Goal: Task Accomplishment & Management: Complete application form

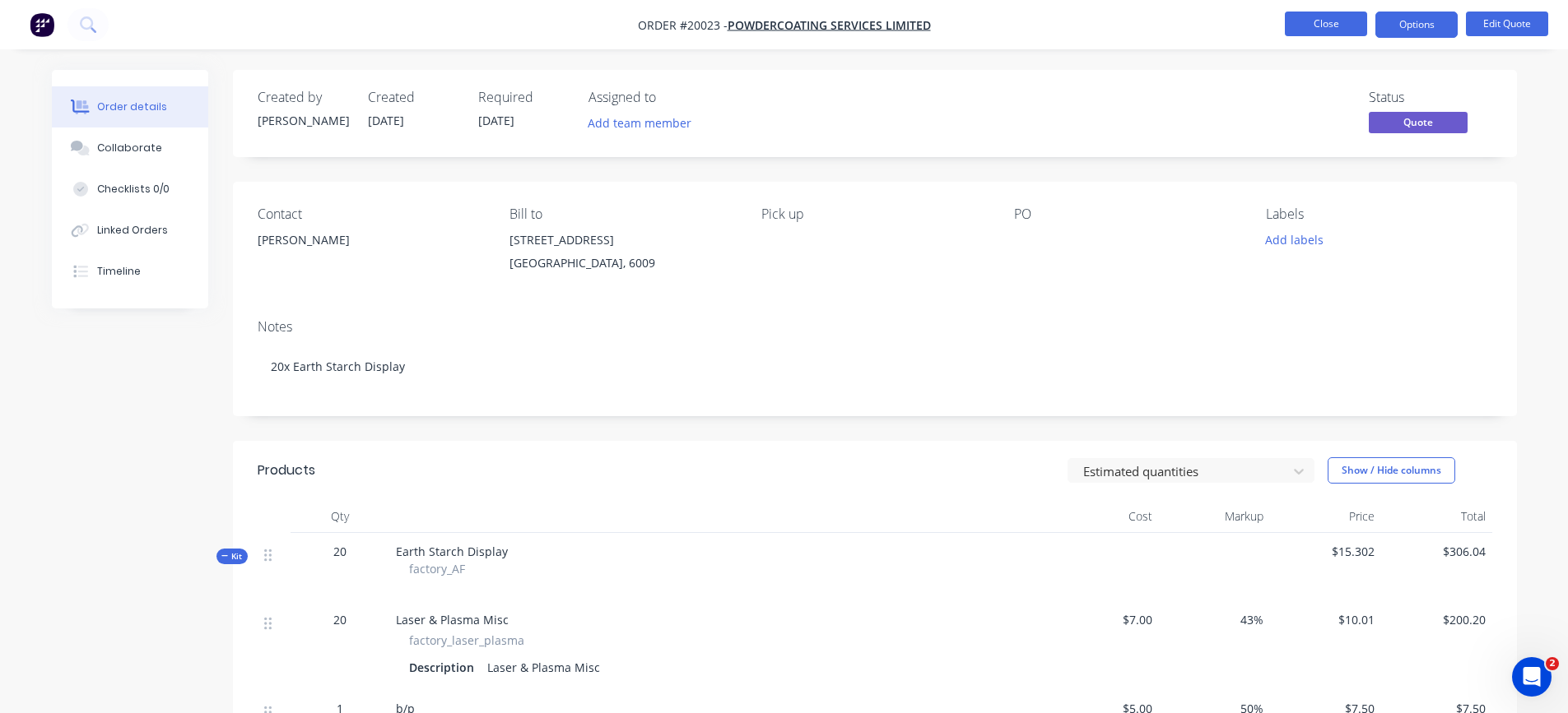
click at [1299, 30] on button "Close" at bounding box center [1325, 24] width 82 height 25
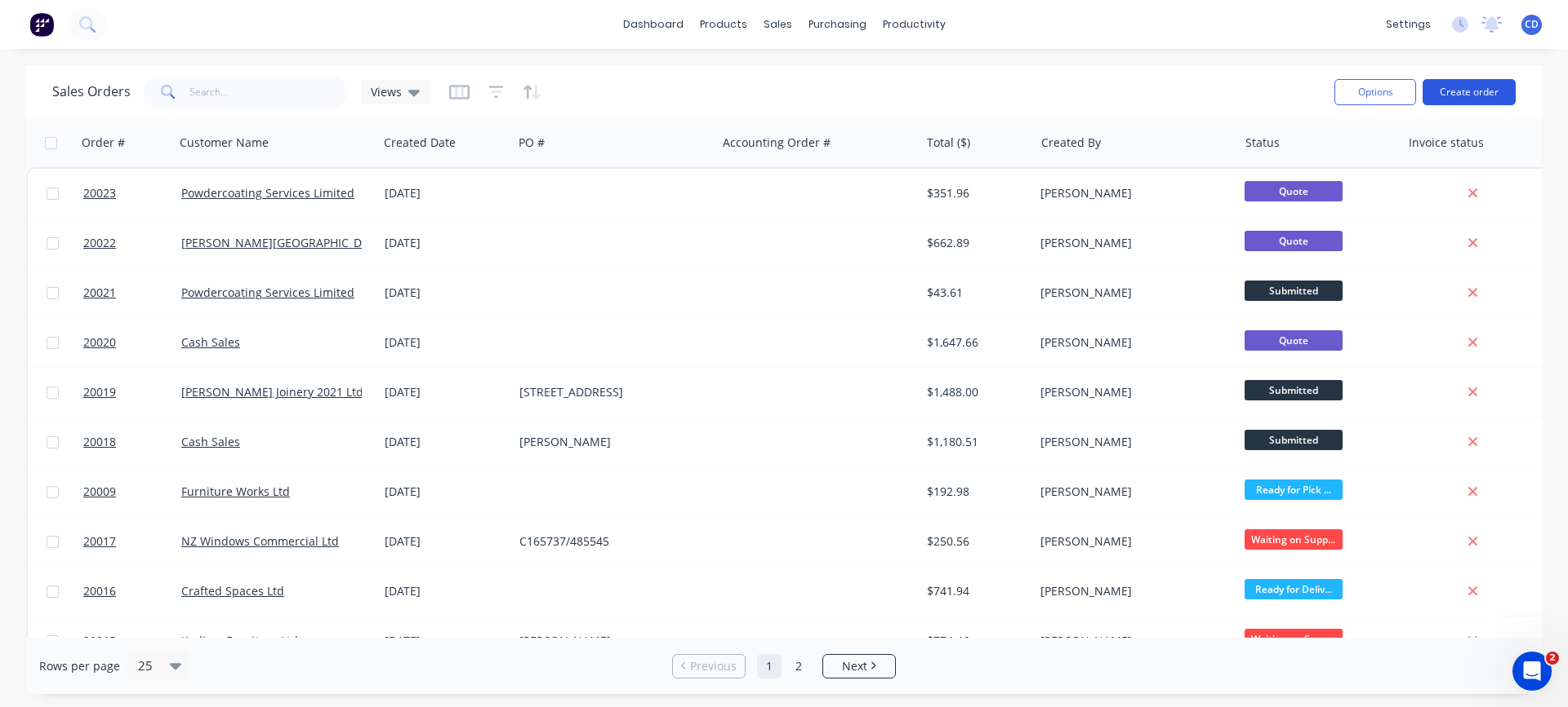
click at [1453, 91] on button "Create order" at bounding box center [1469, 93] width 94 height 26
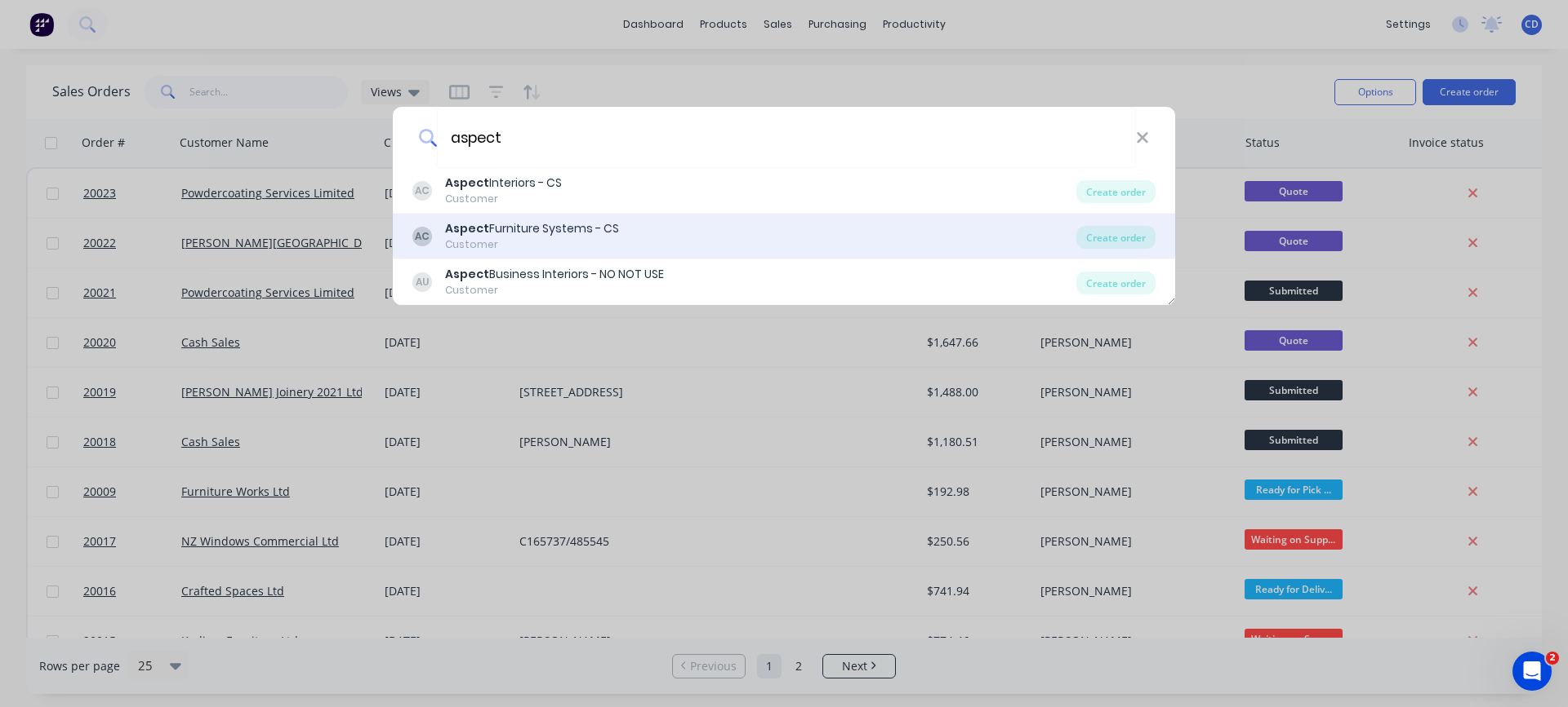
type input "aspect"
click at [513, 230] on div "Aspect Furniture Systems - CS" at bounding box center [532, 228] width 174 height 17
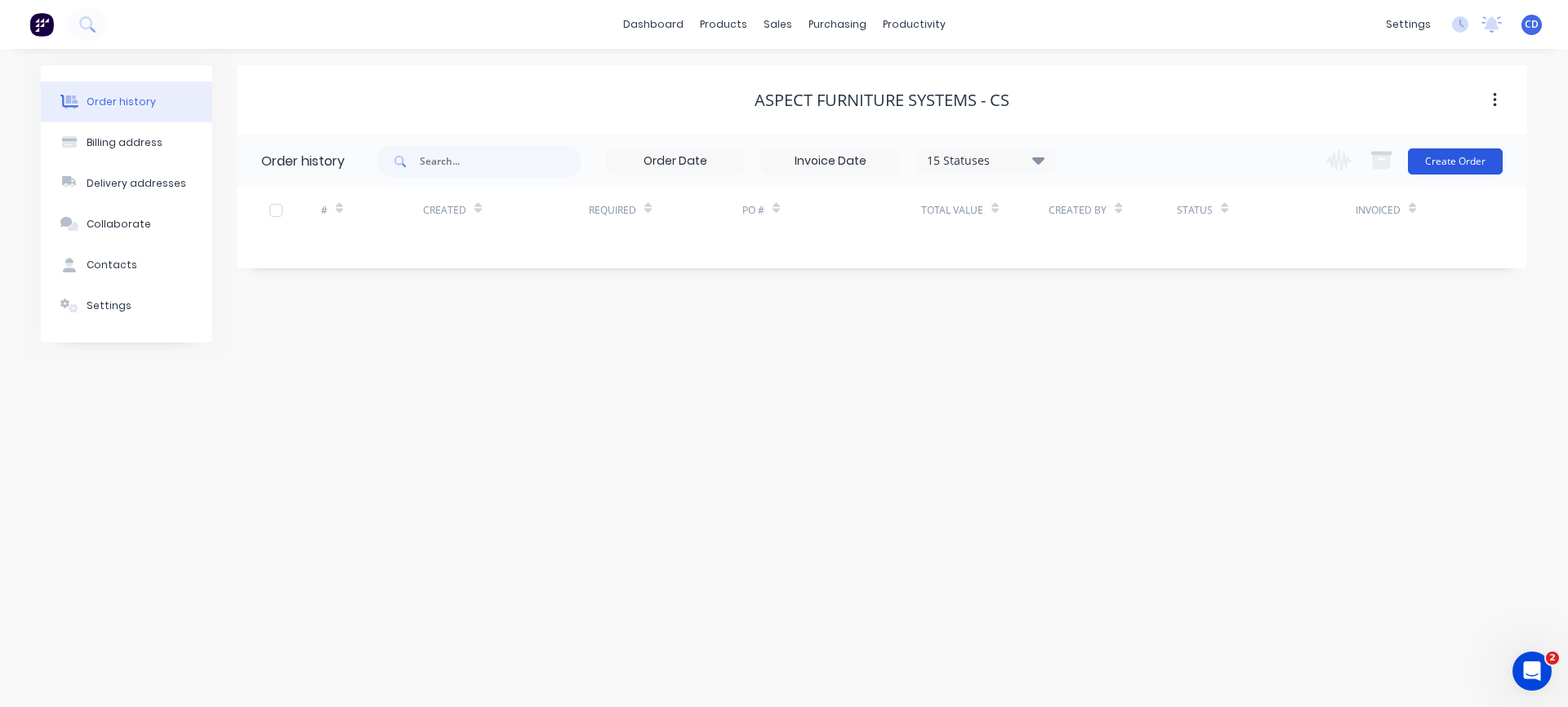
click at [1491, 165] on button "Create Order" at bounding box center [1455, 161] width 94 height 26
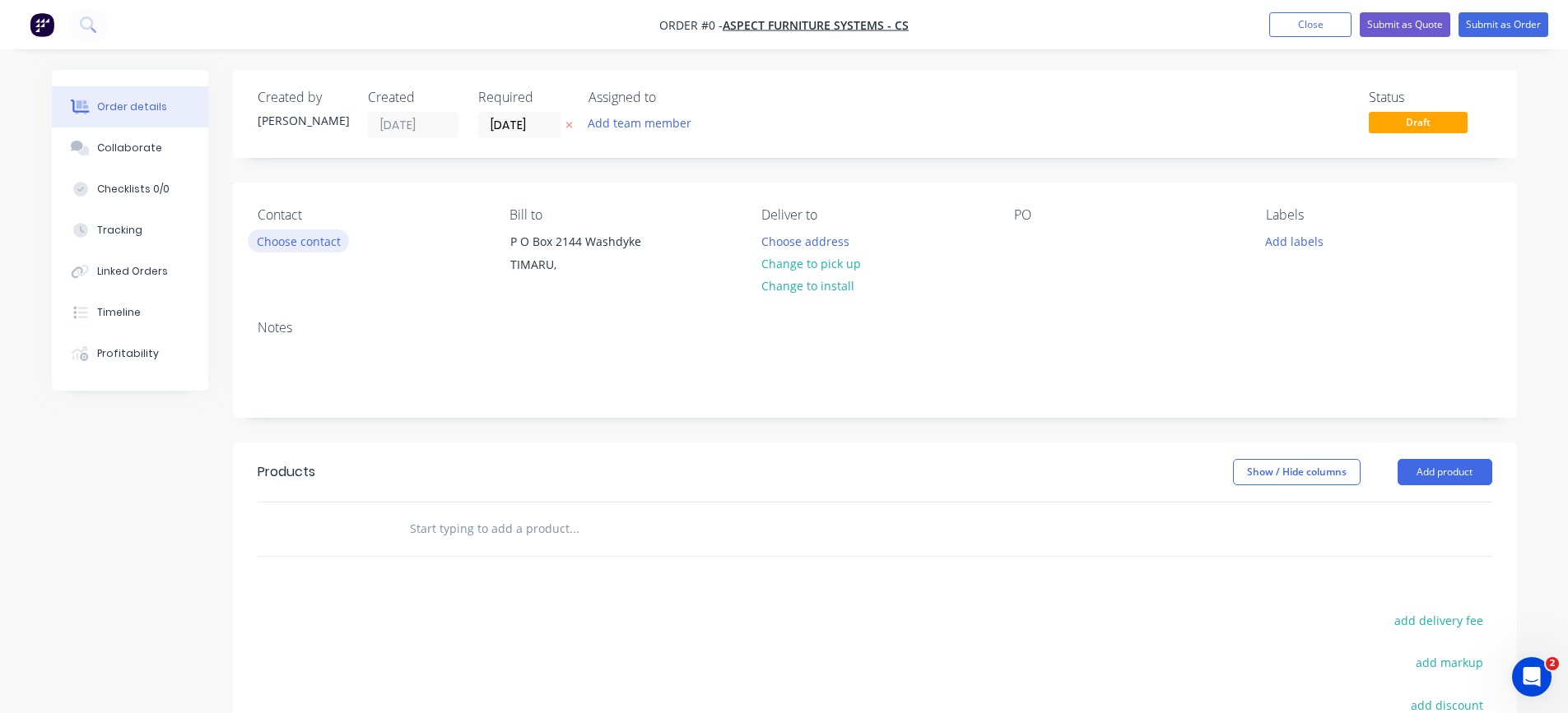
click at [319, 247] on button "Choose contact" at bounding box center [298, 240] width 101 height 22
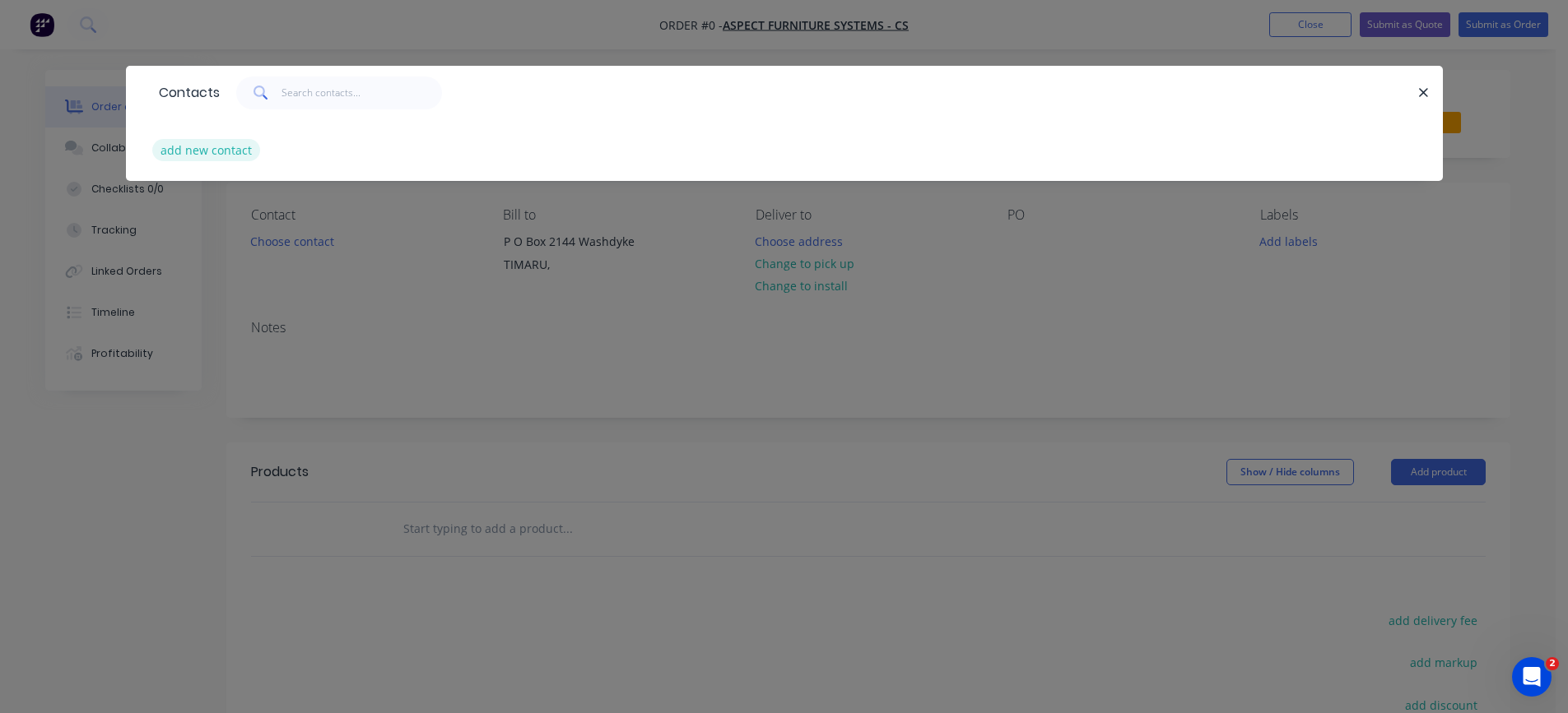
click at [224, 156] on button "add new contact" at bounding box center [207, 149] width 109 height 22
select select "NZ"
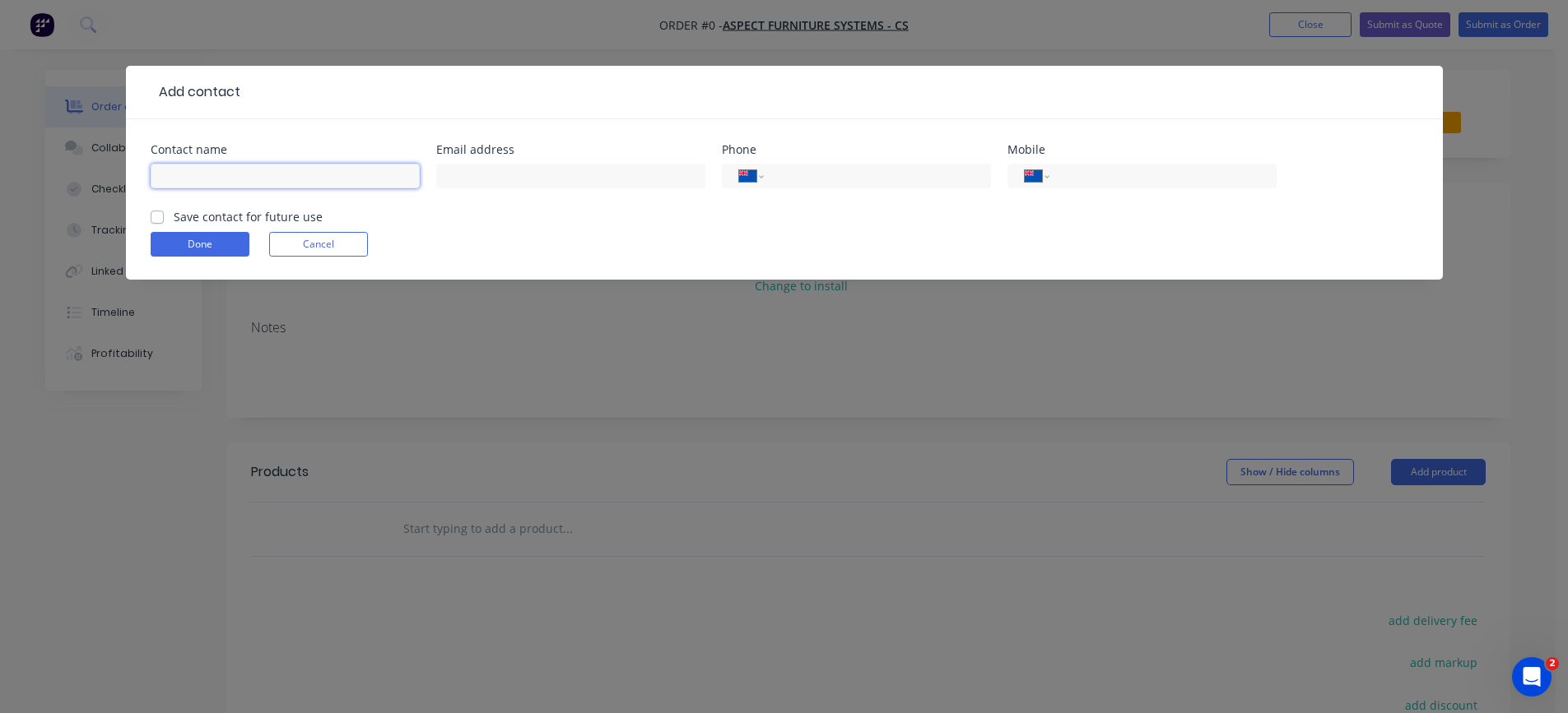
click at [257, 175] on input "text" at bounding box center [285, 176] width 269 height 25
type input "[PERSON_NAME]"
click at [1103, 180] on input "tel" at bounding box center [1159, 176] width 197 height 19
type input "021 613 935"
click at [173, 215] on label "Save contact for future use" at bounding box center [248, 217] width 149 height 17
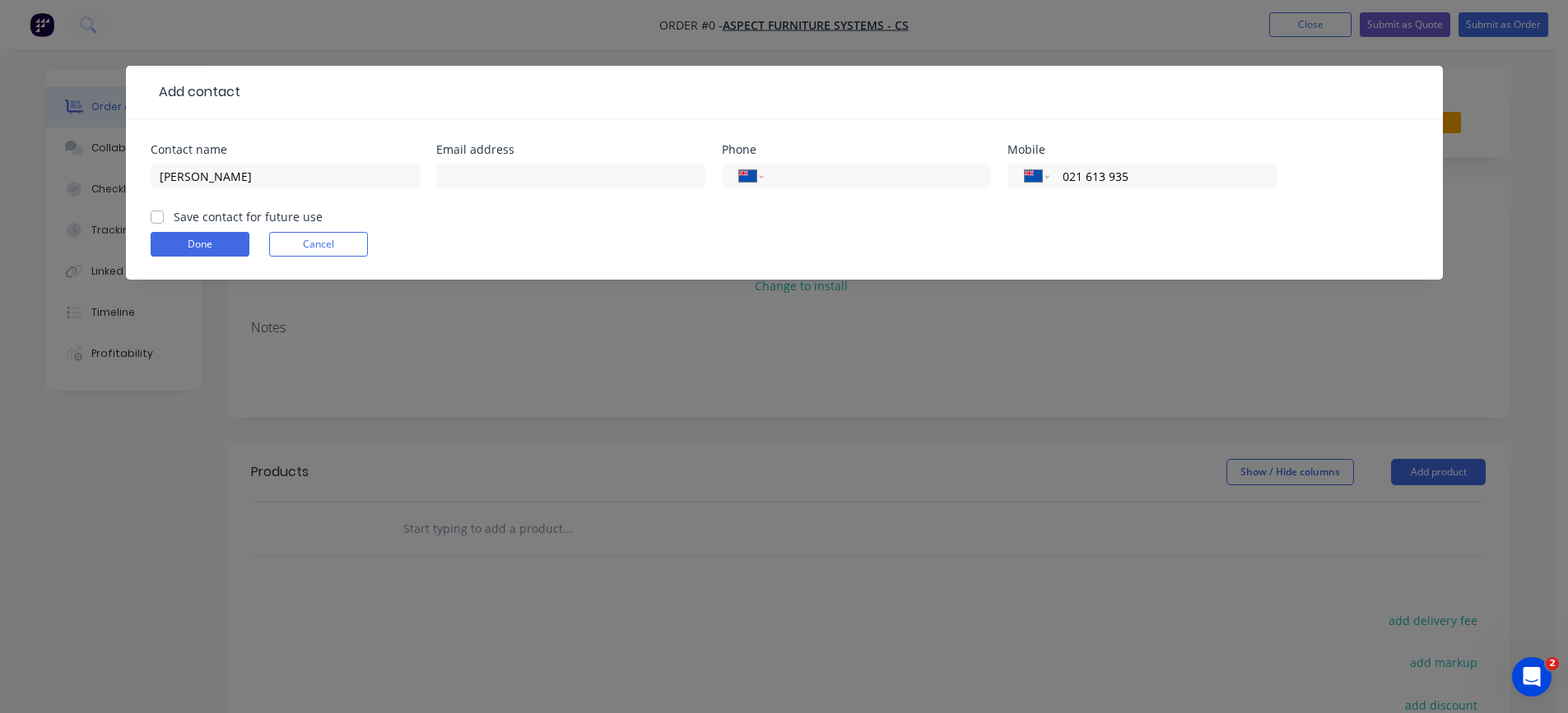
click at [155, 215] on input "Save contact for future use" at bounding box center [157, 216] width 13 height 15
checkbox input "true"
click at [186, 246] on button "Done" at bounding box center [200, 245] width 99 height 25
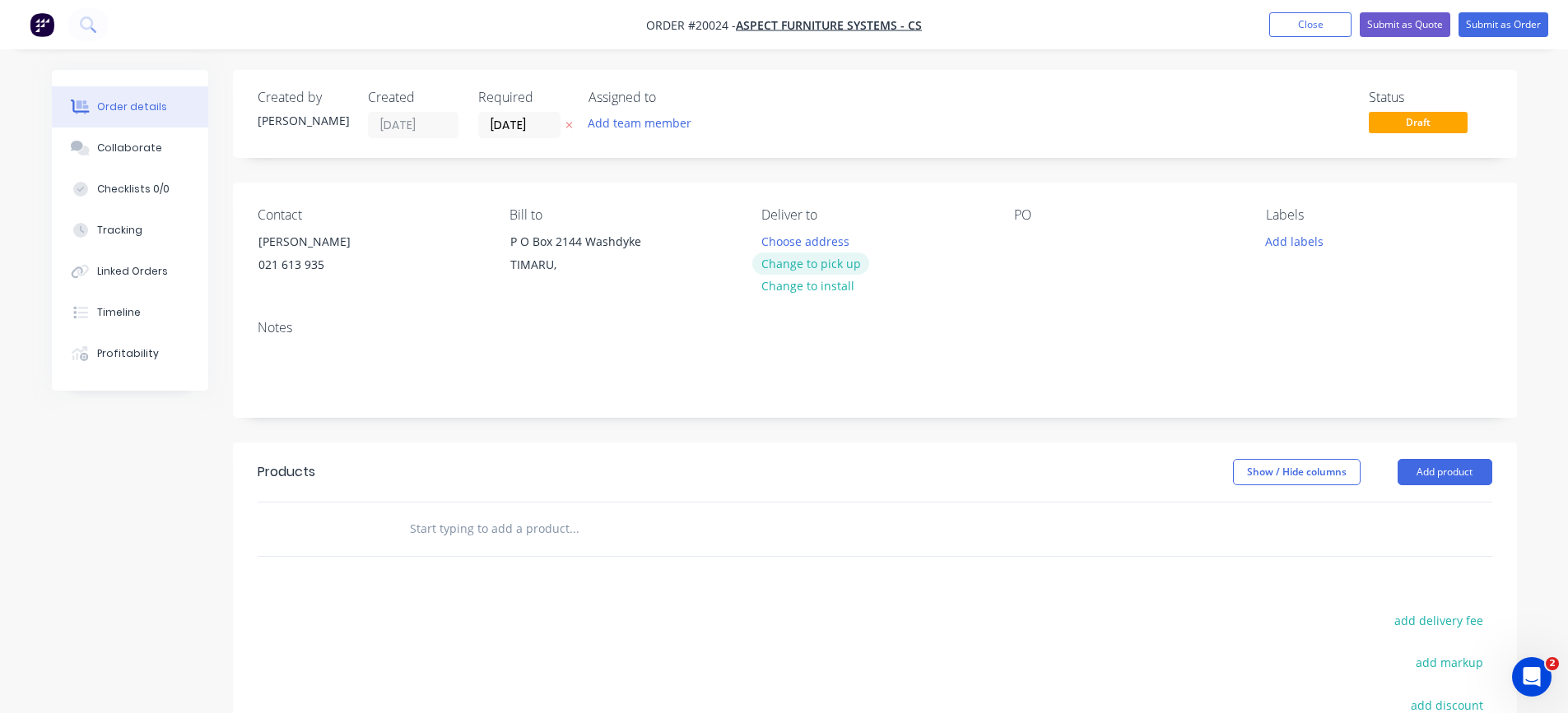
click at [812, 267] on button "Change to pick up" at bounding box center [810, 263] width 117 height 22
click at [1430, 30] on button "Submit as Quote" at bounding box center [1404, 25] width 90 height 25
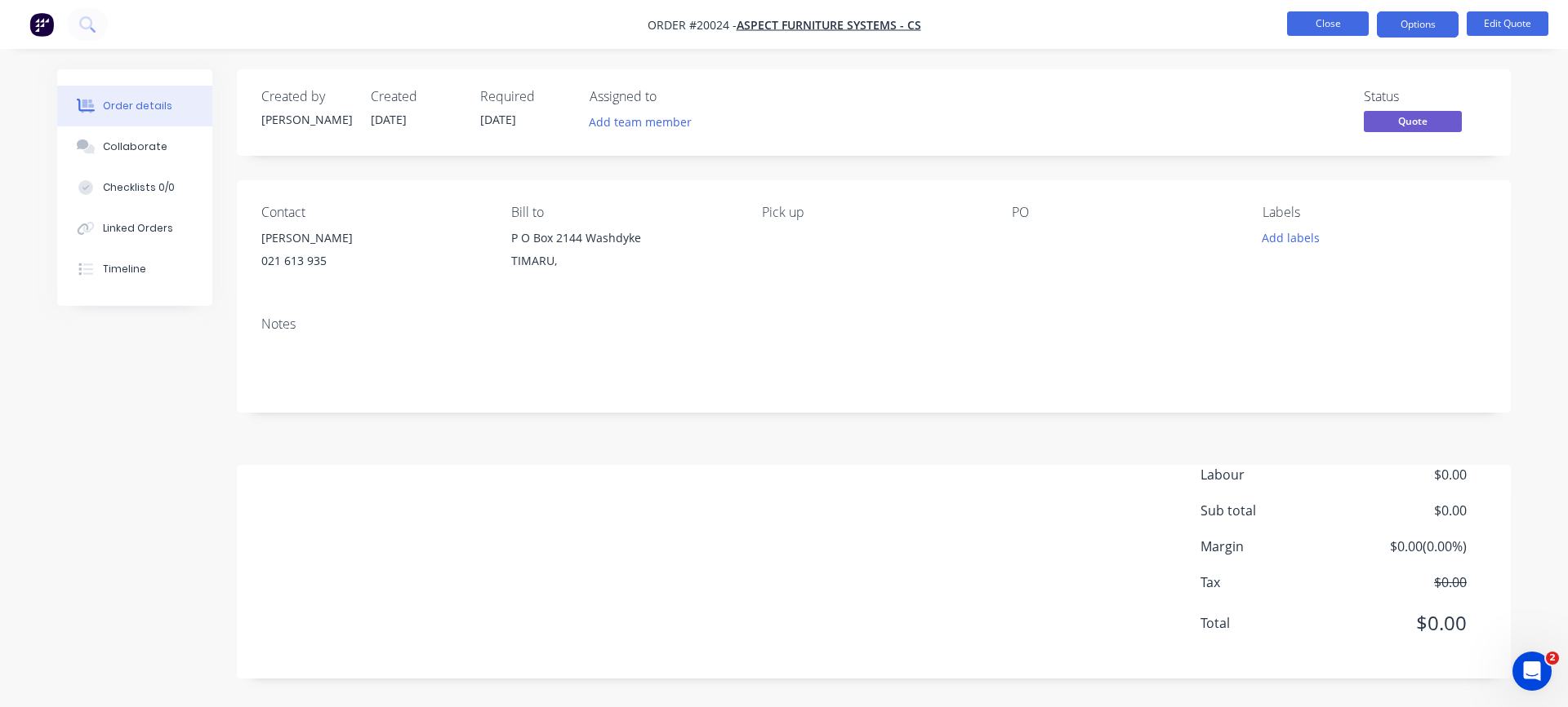
click at [1324, 26] on button "Close" at bounding box center [1327, 24] width 81 height 25
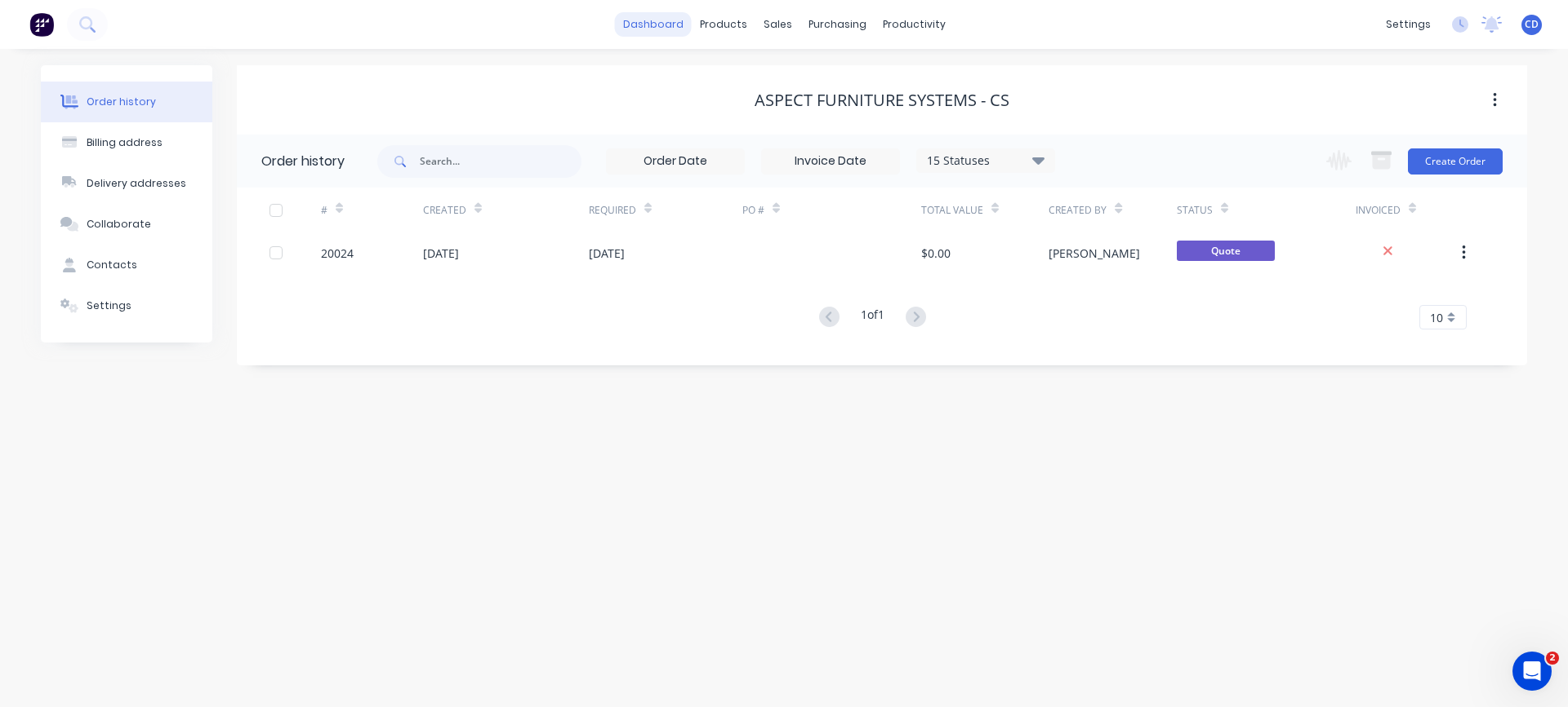
click at [642, 25] on link "dashboard" at bounding box center [653, 25] width 77 height 25
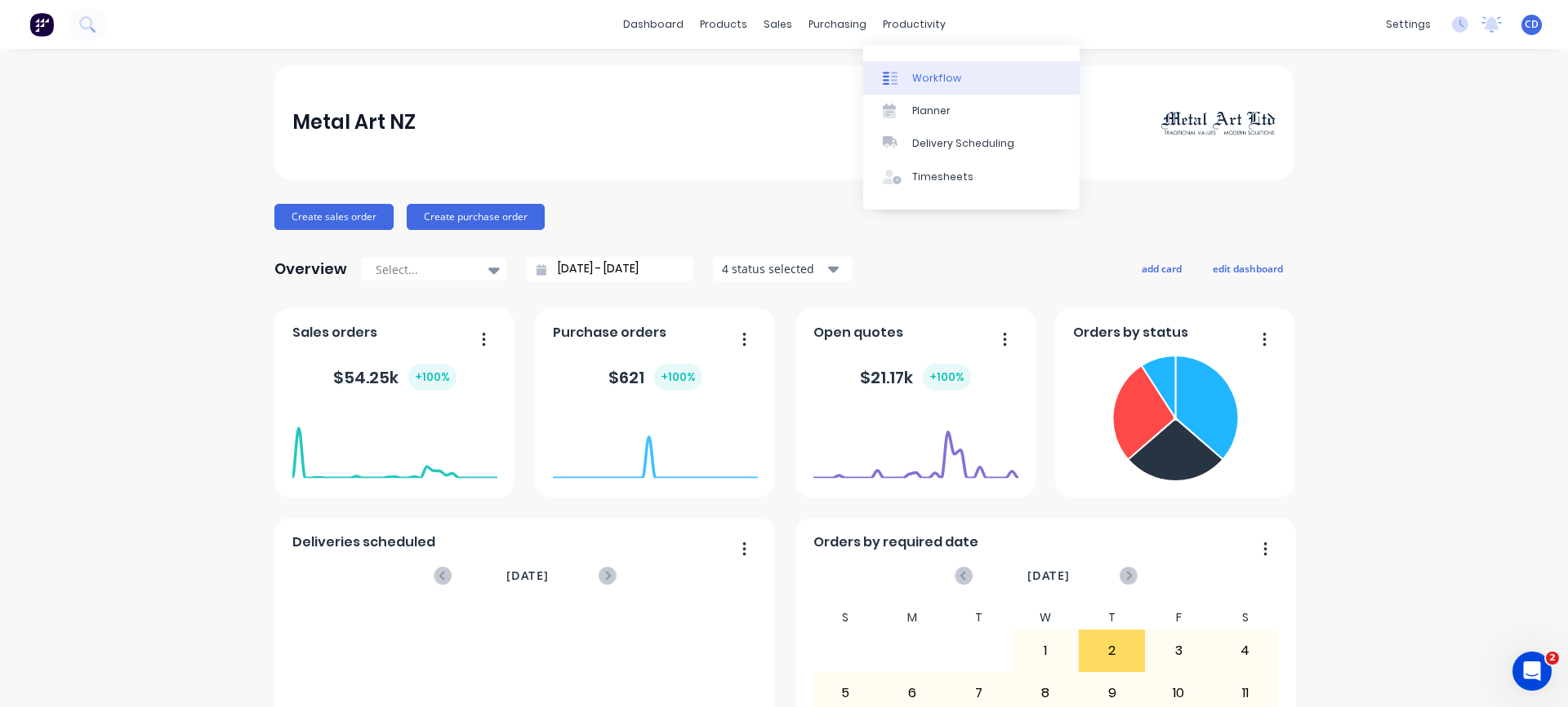
click at [923, 71] on div "Workflow" at bounding box center [937, 78] width 49 height 15
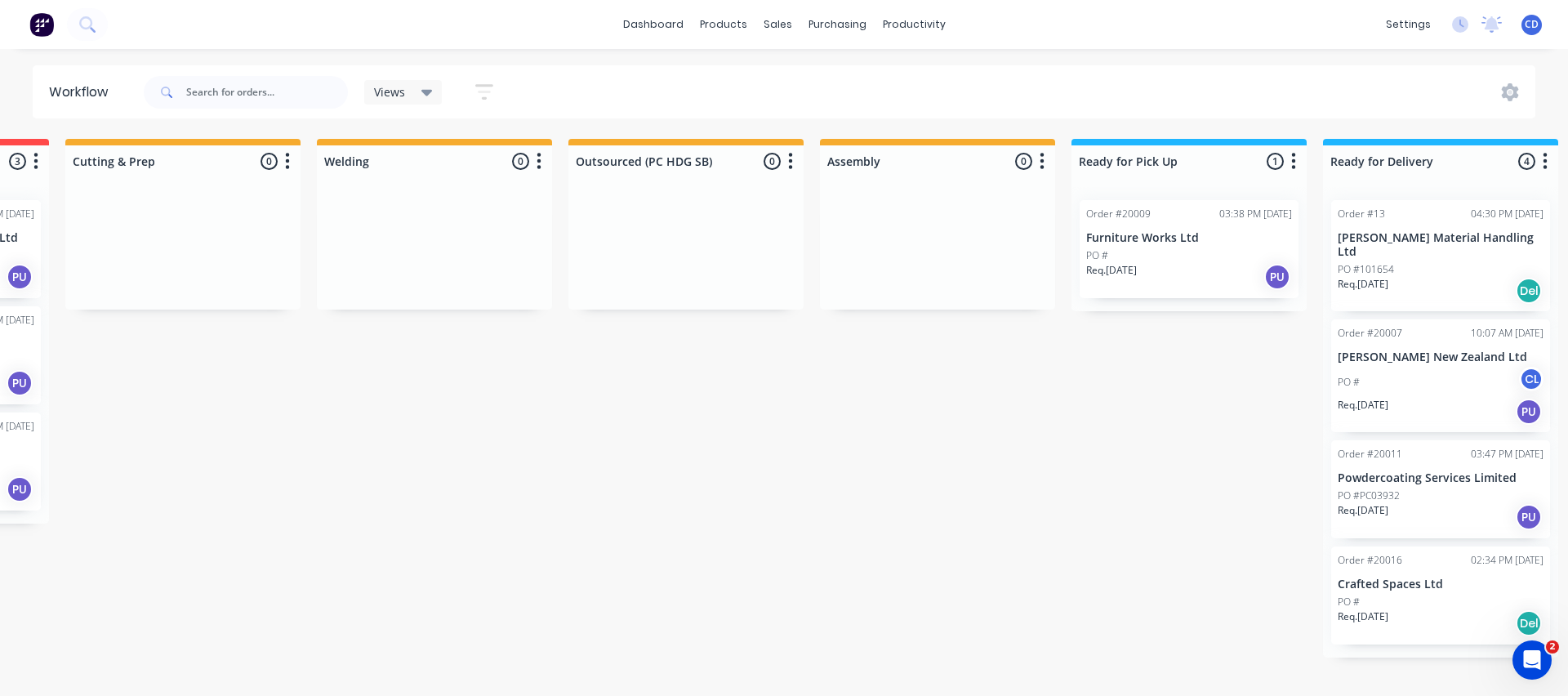
scroll to position [0, 507]
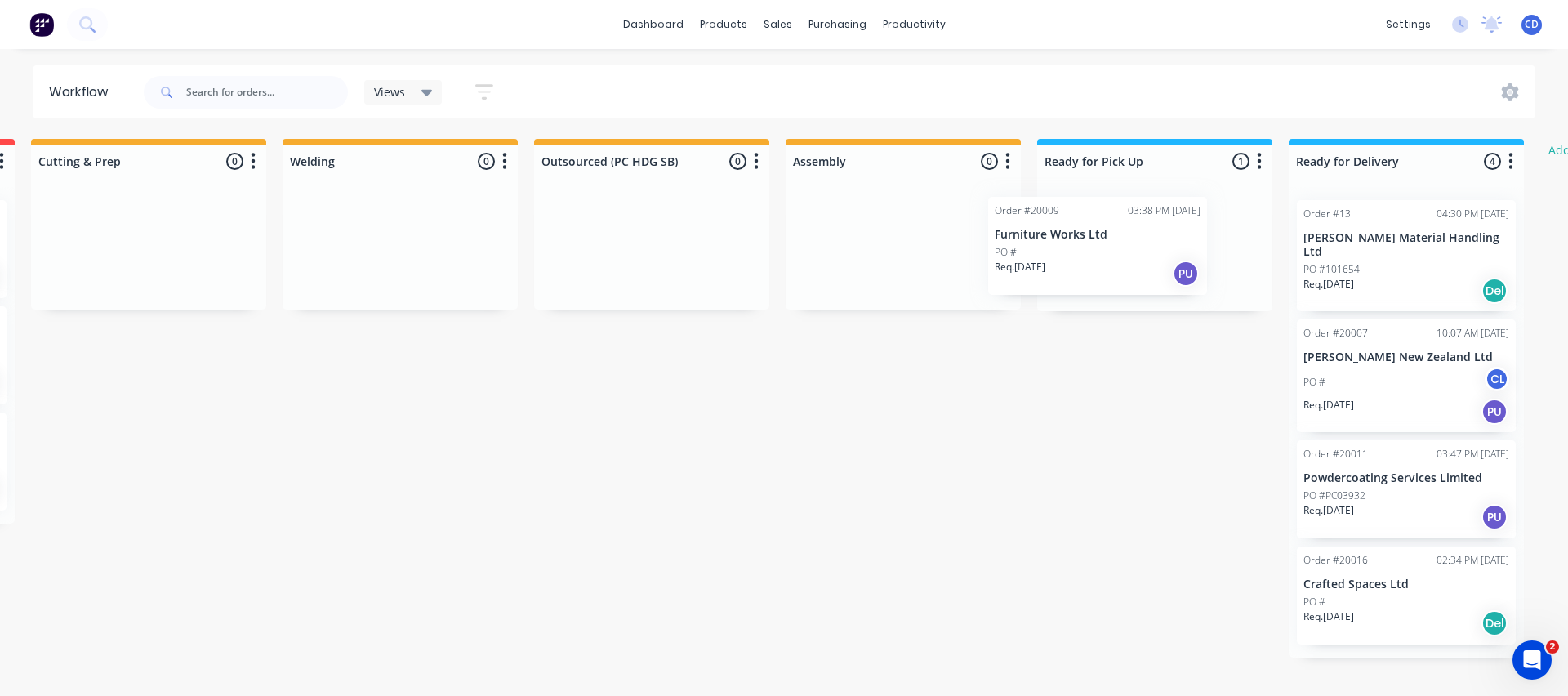
drag, startPoint x: 1148, startPoint y: 242, endPoint x: 1098, endPoint y: 238, distance: 50.2
click at [1098, 238] on div "Order #20009 03:38 PM [DATE] Furniture Works Ltd PO # Req. [DATE] PU" at bounding box center [1154, 248] width 235 height 124
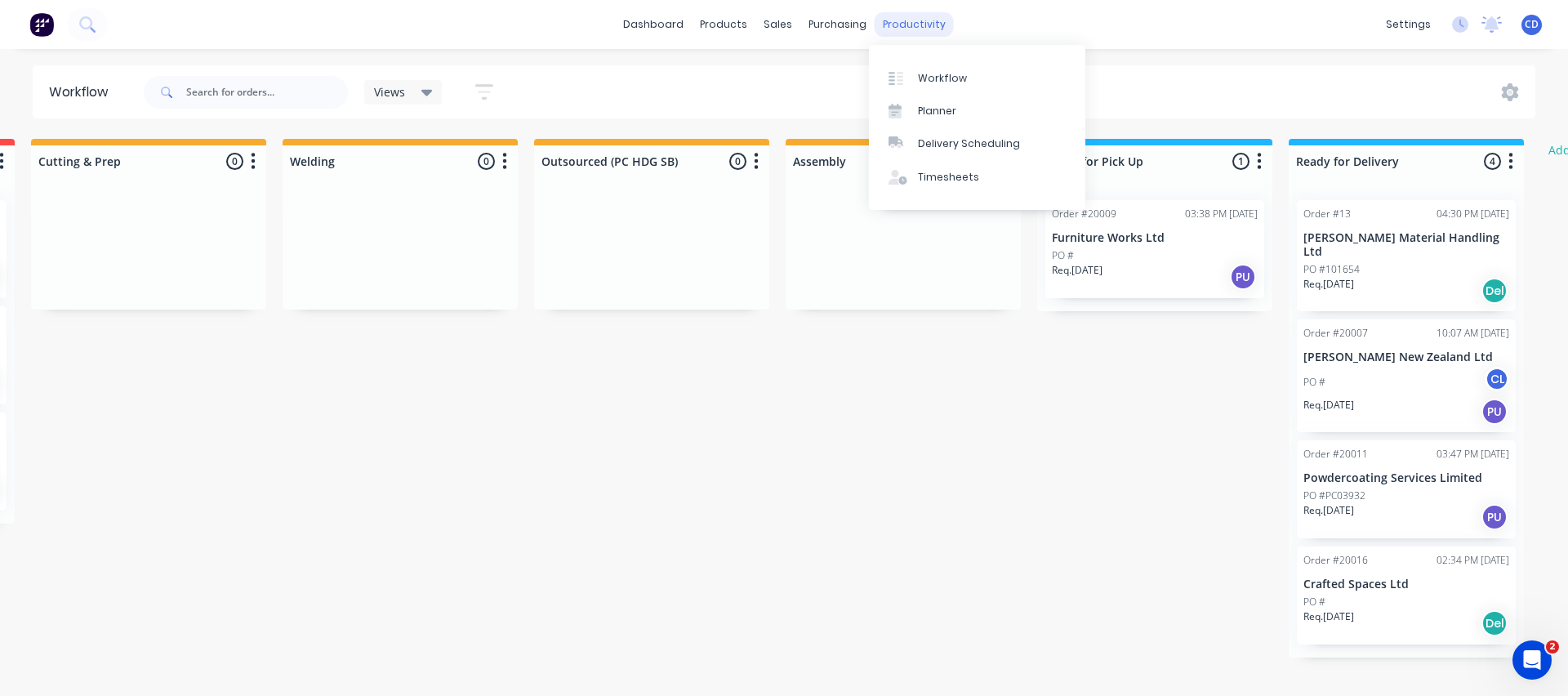
click at [905, 27] on div "productivity" at bounding box center [914, 25] width 79 height 25
click at [925, 107] on div "Planner" at bounding box center [937, 111] width 39 height 15
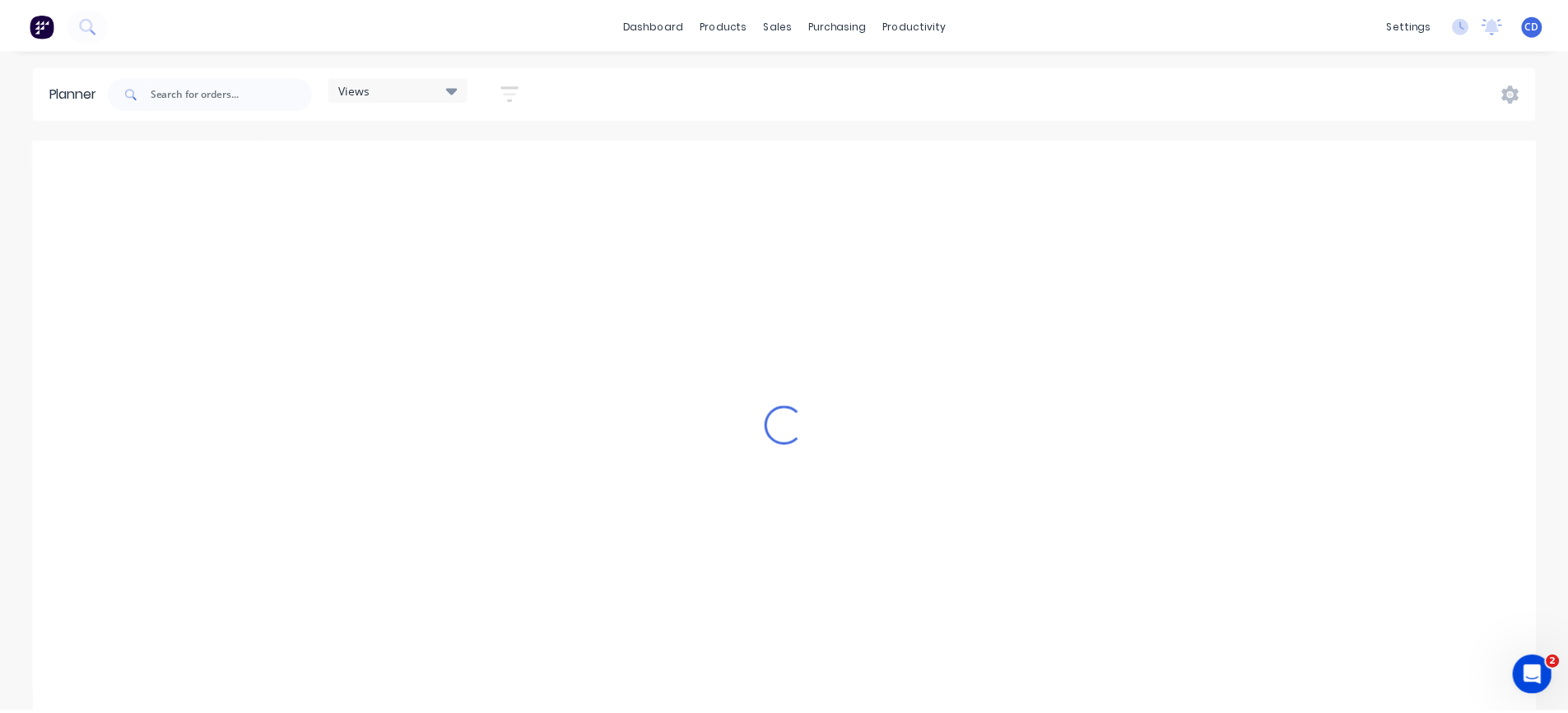
scroll to position [0, 4477]
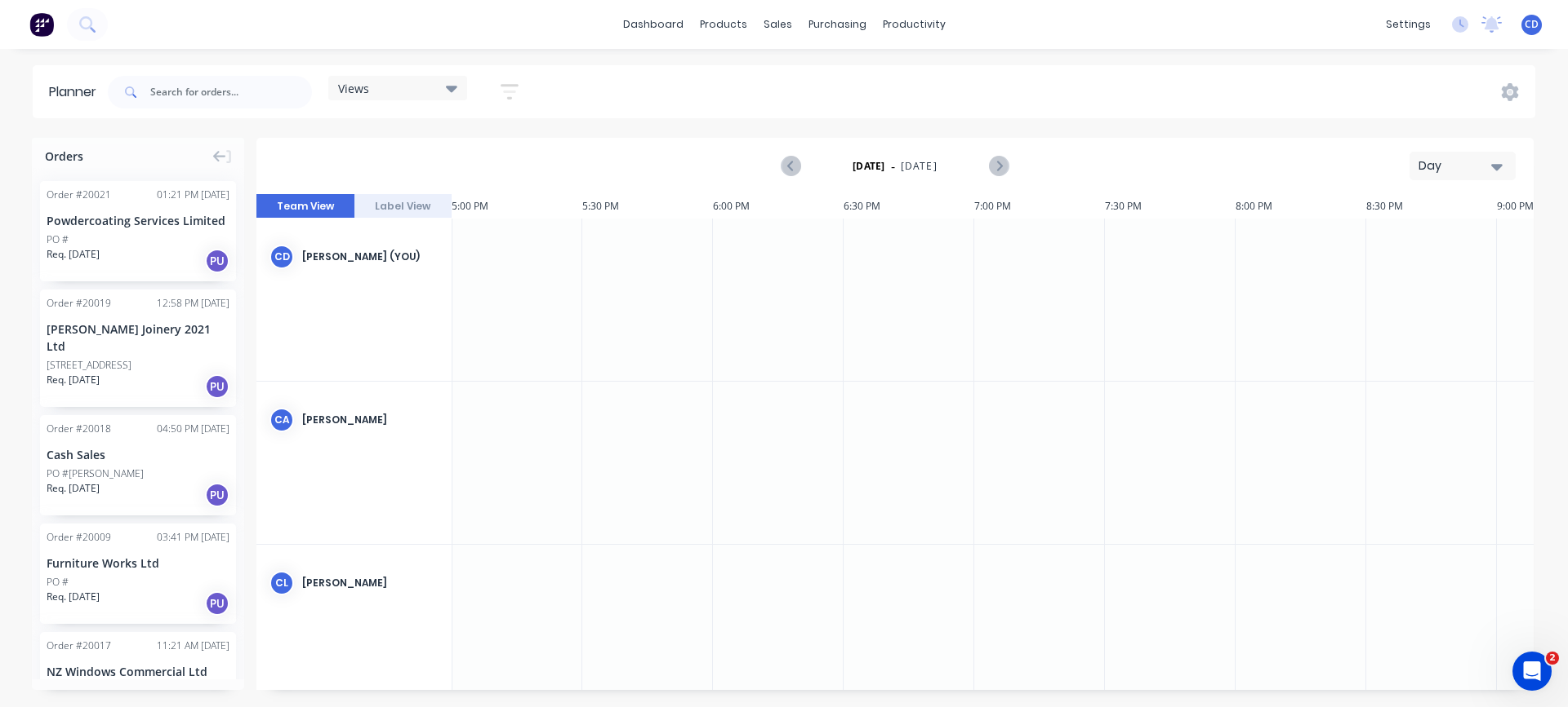
click at [1461, 164] on div "Day" at bounding box center [1457, 166] width 76 height 17
click at [1212, 168] on div "[DATE] - [DATE] Day Day Week Month" at bounding box center [895, 166] width 1274 height 53
click at [721, 21] on div "products" at bounding box center [723, 25] width 63 height 25
click at [782, 78] on div "Product Catalogue" at bounding box center [794, 78] width 101 height 15
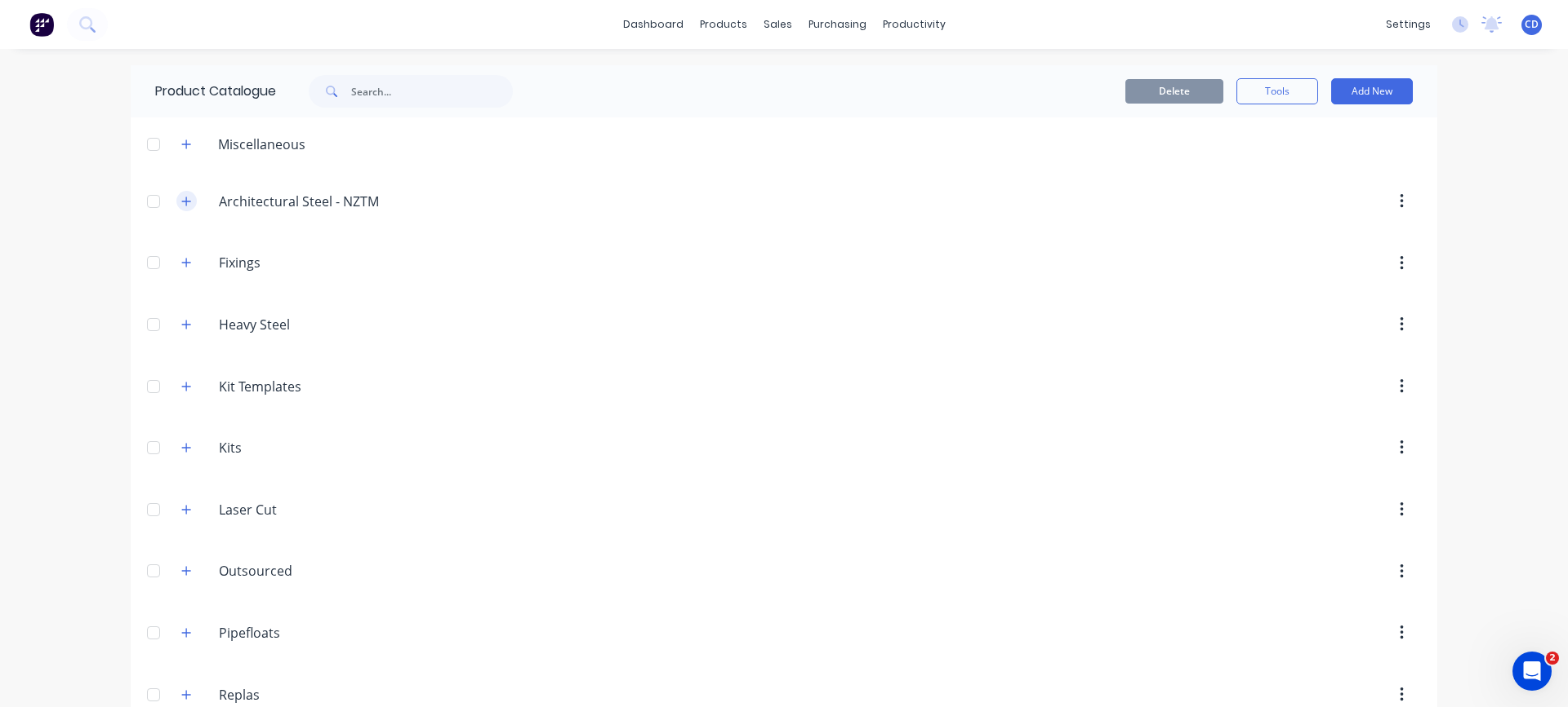
click at [181, 199] on icon "button" at bounding box center [186, 201] width 9 height 11
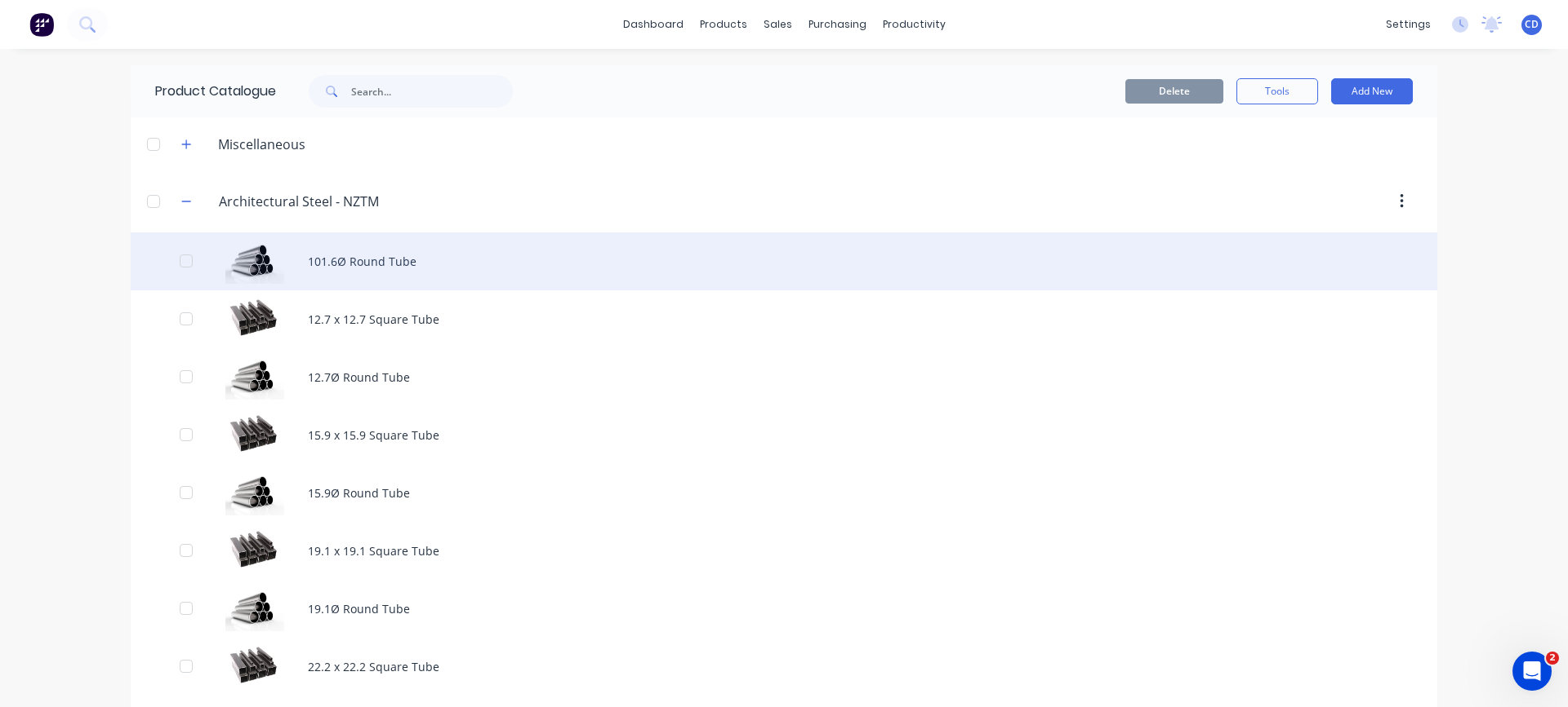
click at [351, 261] on div "101.6Ø Round Tube" at bounding box center [783, 261] width 1306 height 58
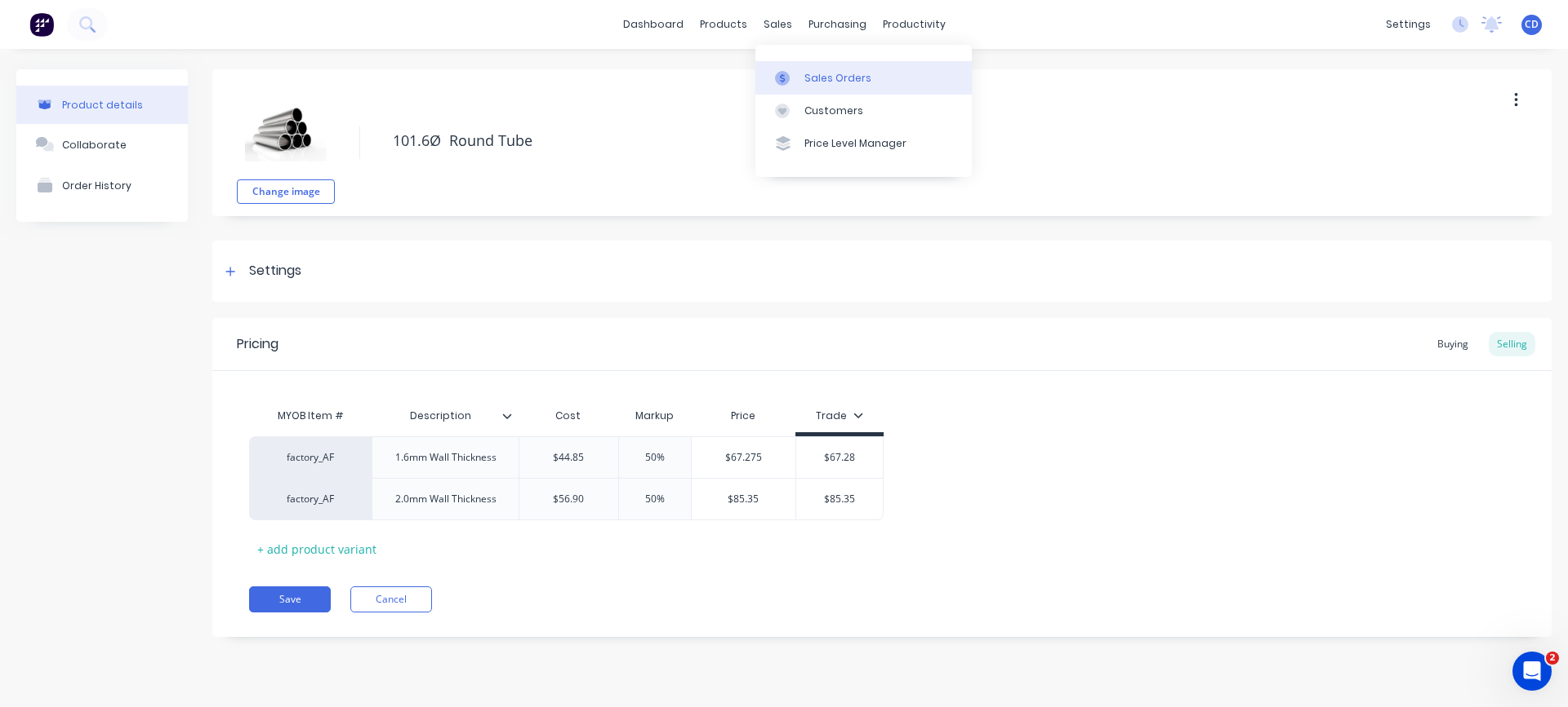
click at [828, 76] on div "Sales Orders" at bounding box center [837, 78] width 67 height 15
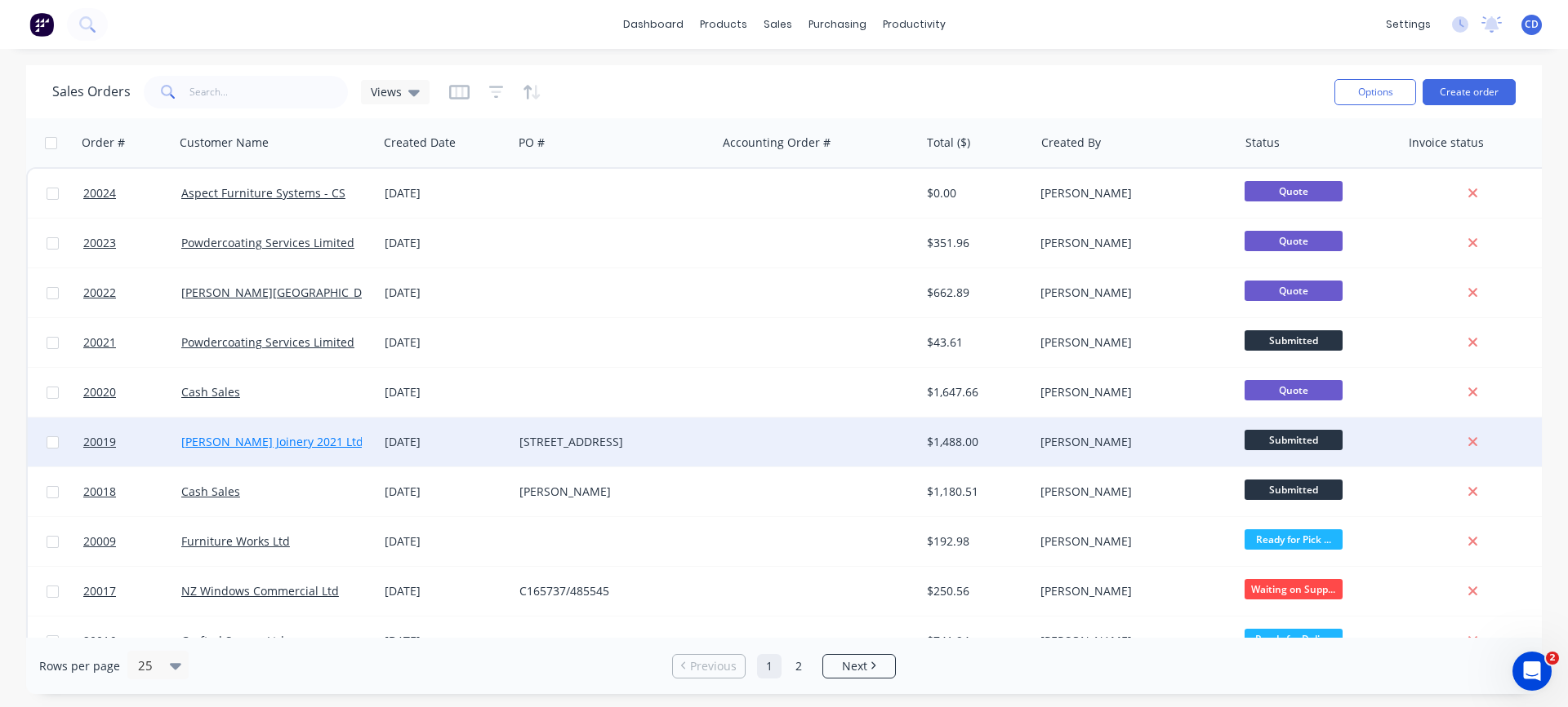
click at [278, 443] on link "[PERSON_NAME] Joinery 2021 Ltd" at bounding box center [272, 442] width 182 height 15
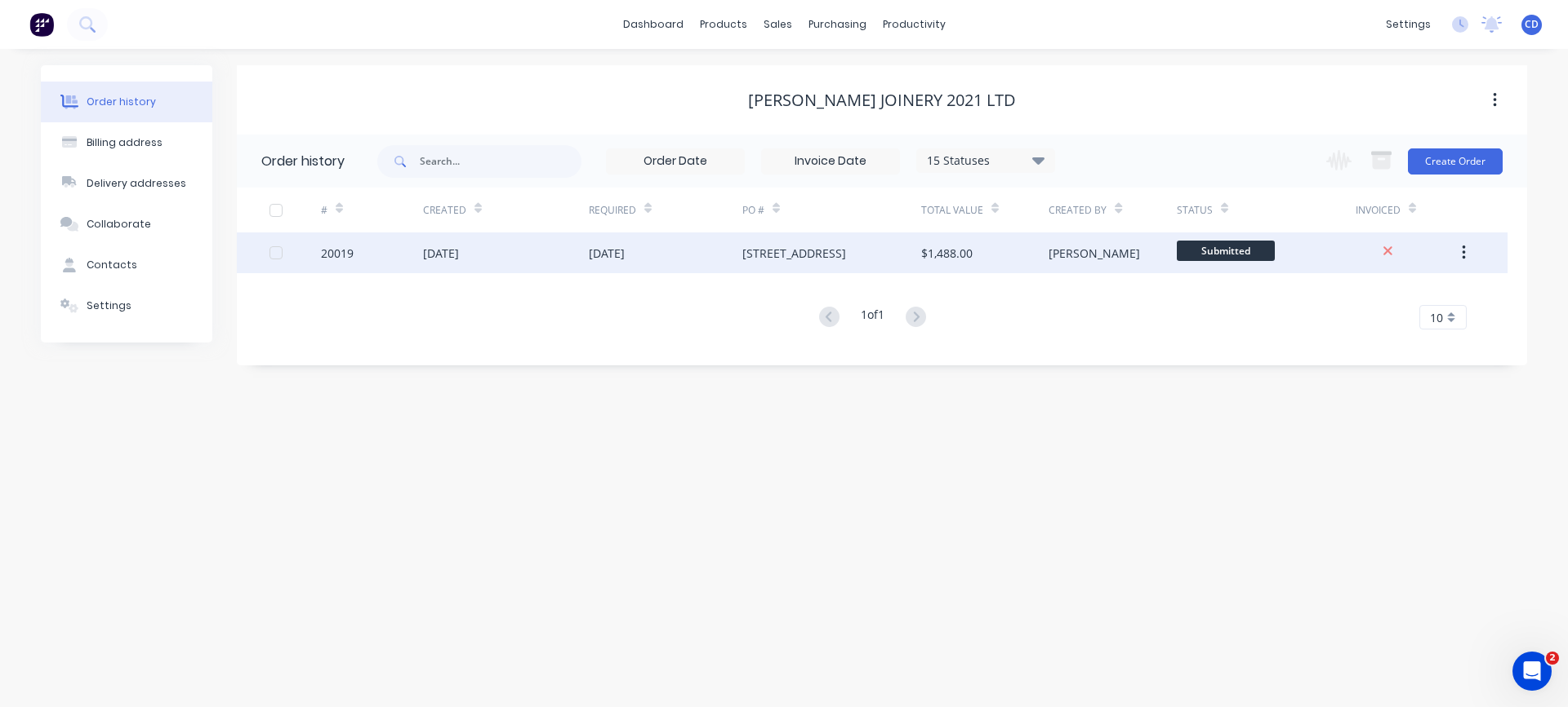
click at [343, 256] on div "20019" at bounding box center [337, 253] width 33 height 17
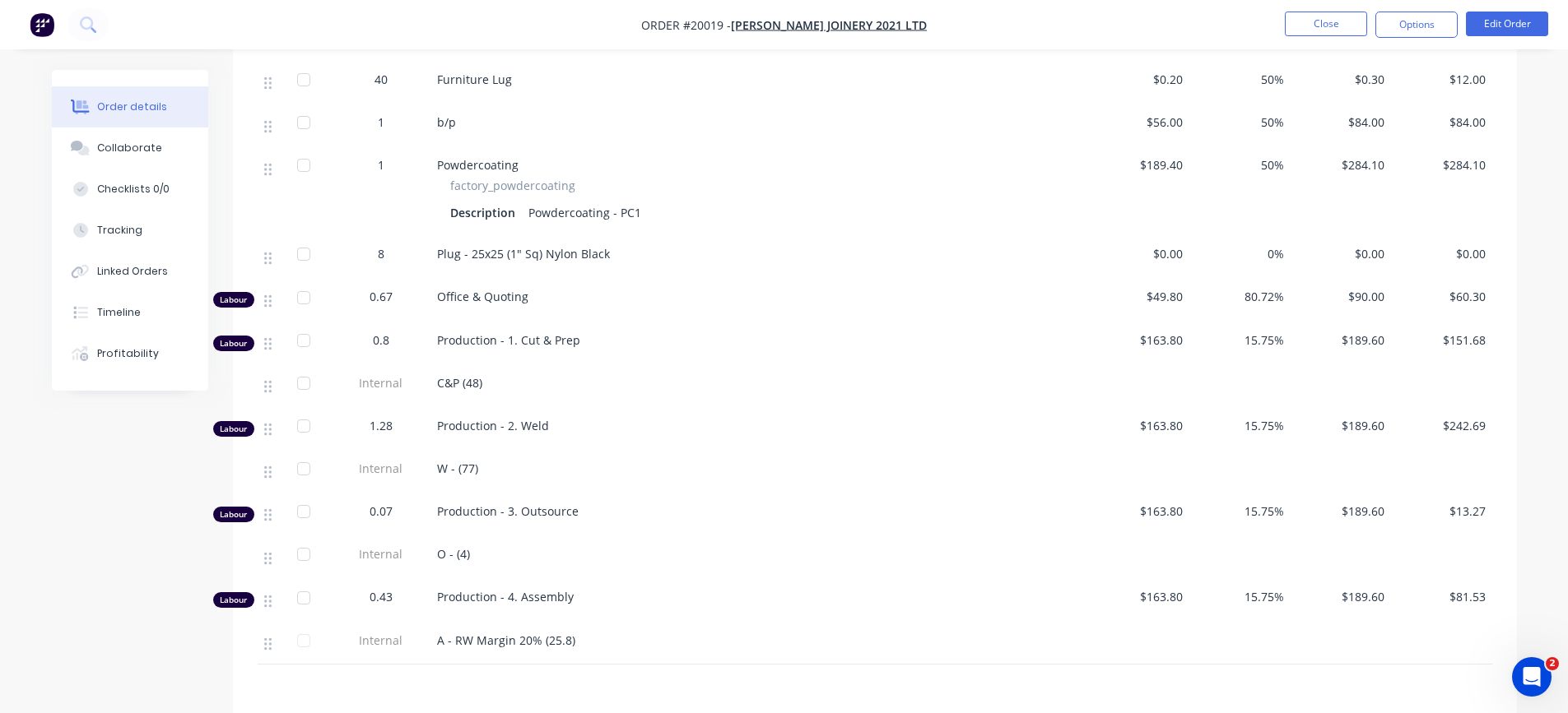
scroll to position [834, 0]
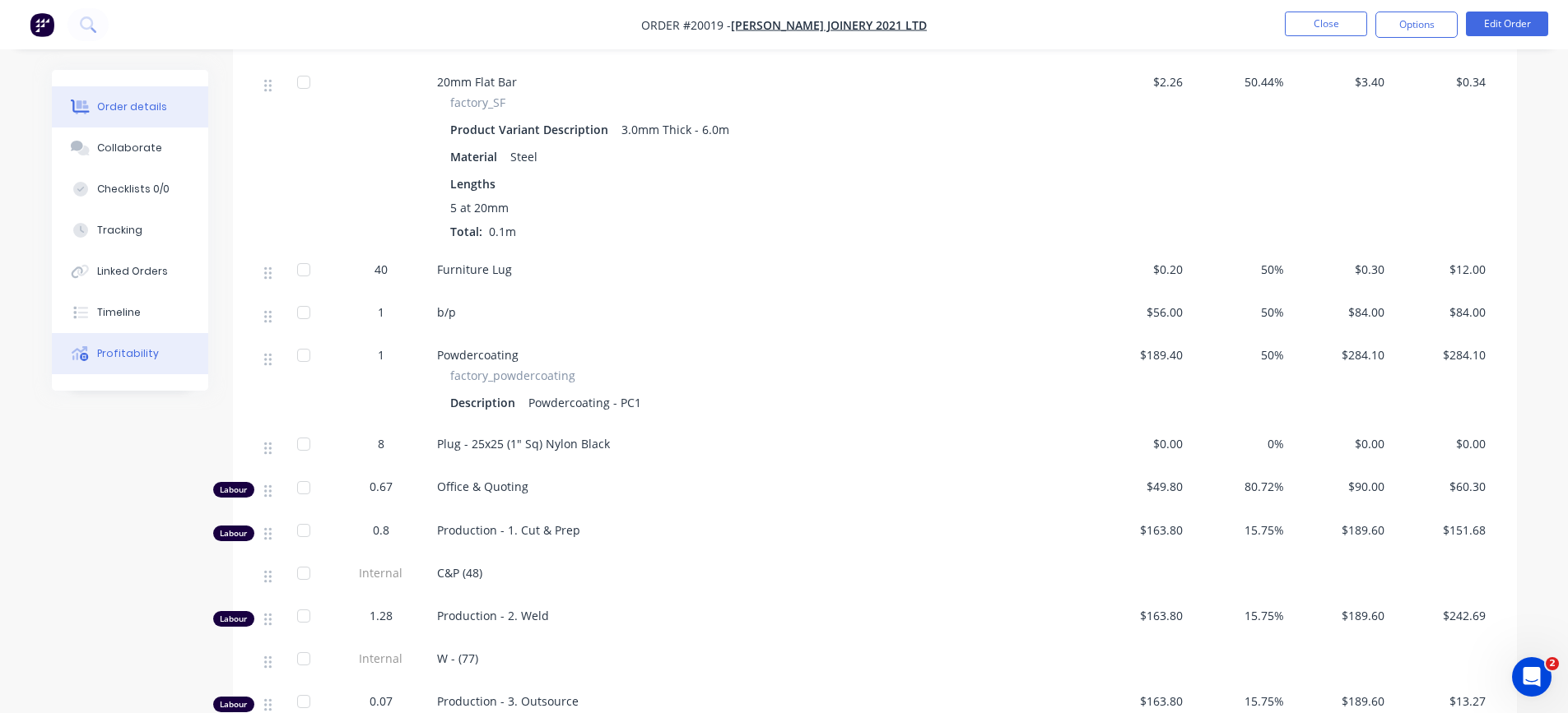
click at [133, 350] on div "Profitability" at bounding box center [128, 354] width 62 height 15
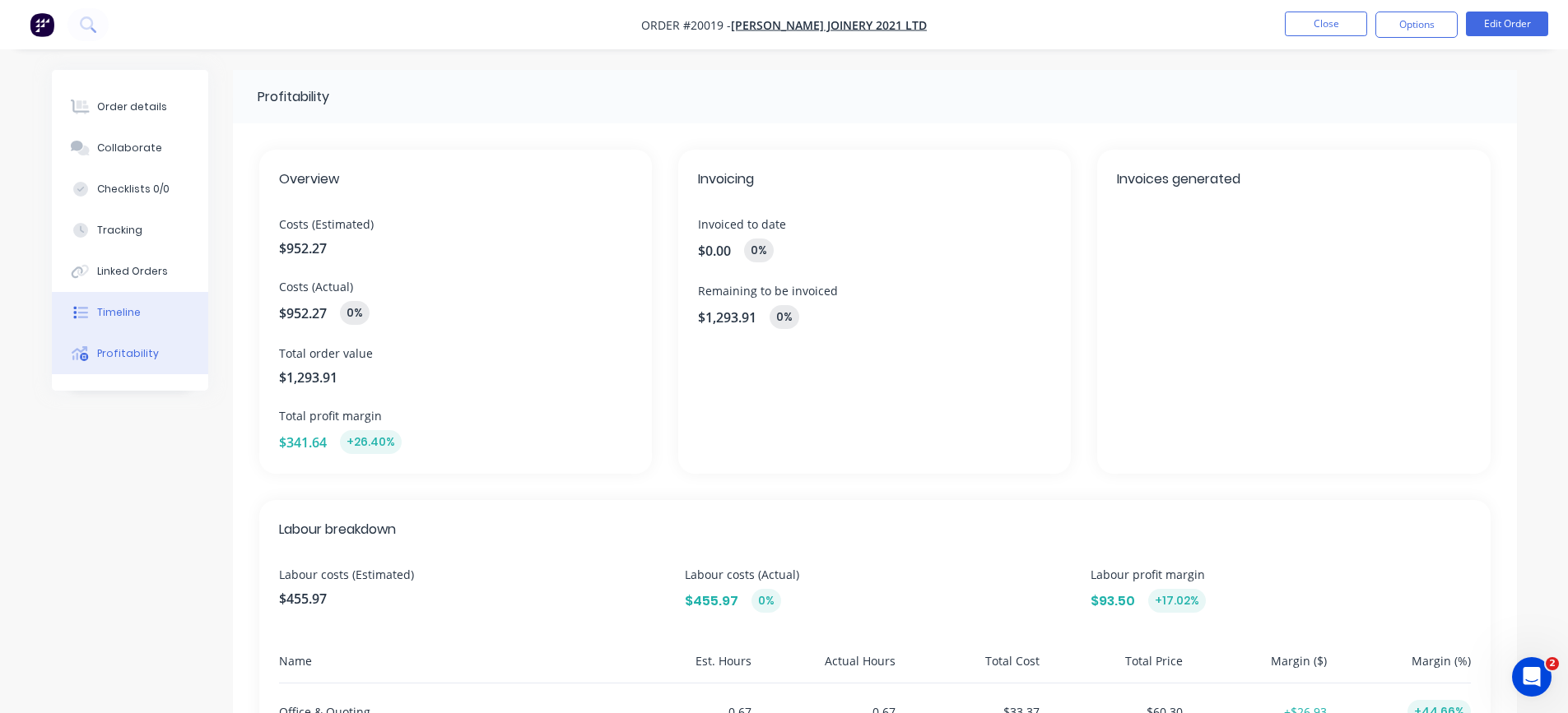
click at [133, 312] on div "Timeline" at bounding box center [119, 313] width 44 height 15
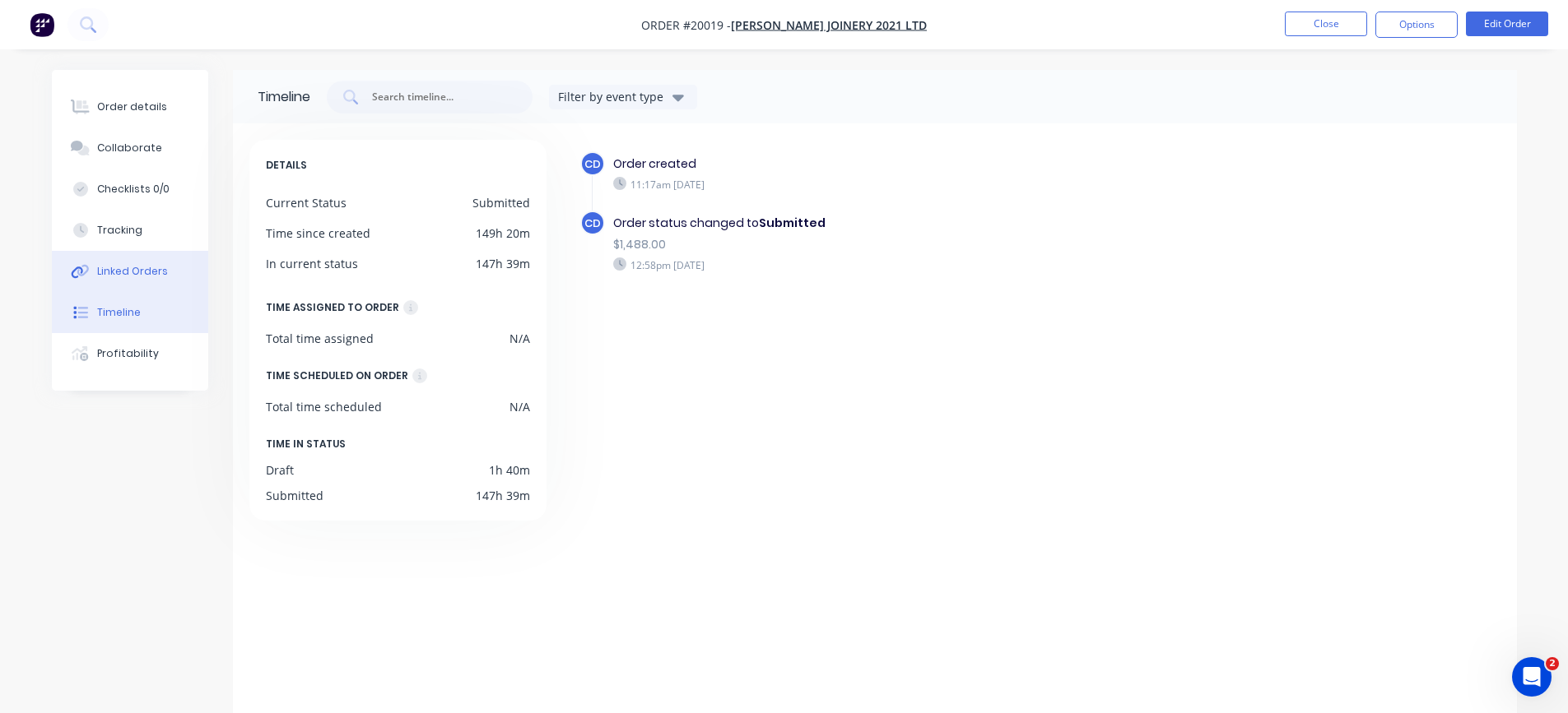
click at [114, 263] on button "Linked Orders" at bounding box center [129, 271] width 156 height 41
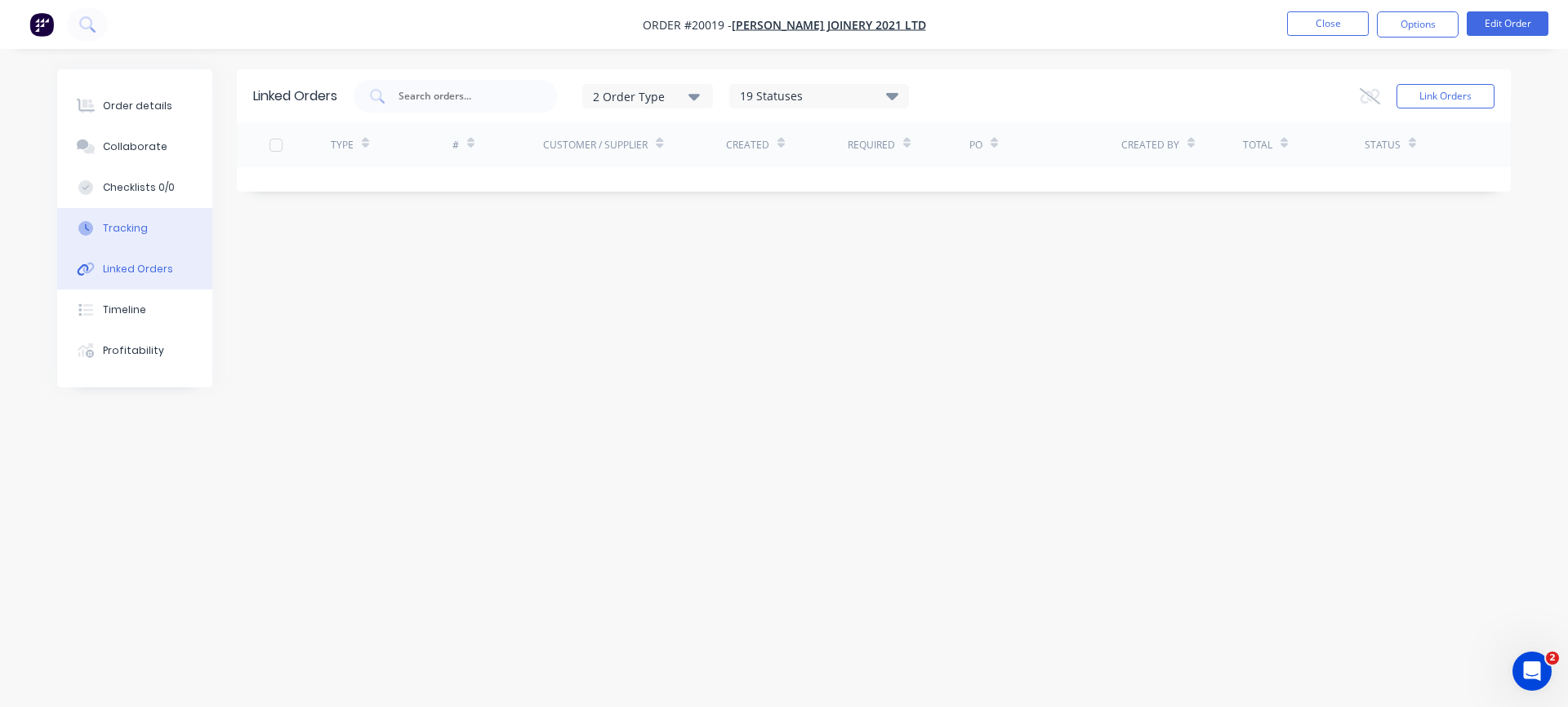
click at [129, 227] on div "Tracking" at bounding box center [126, 228] width 45 height 15
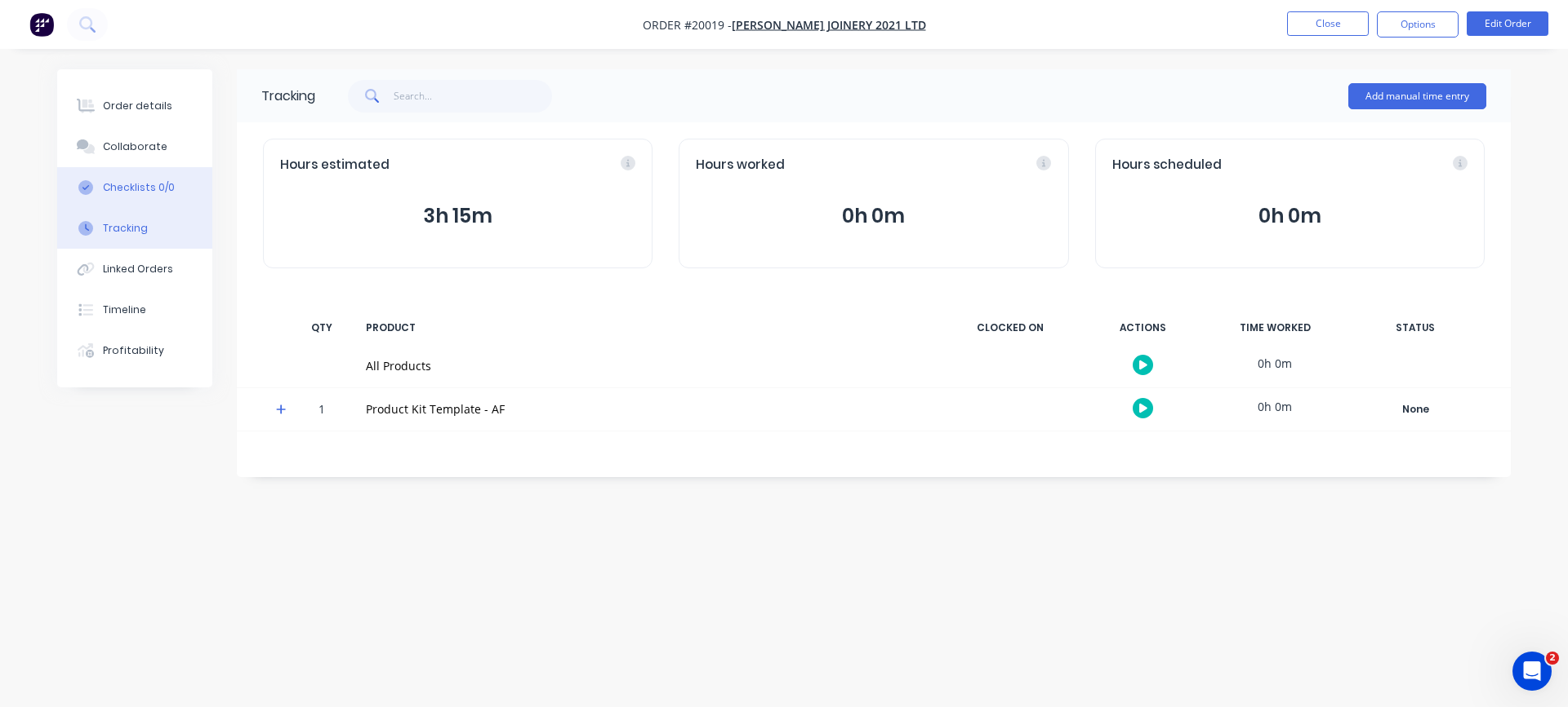
click at [124, 177] on button "Checklists 0/0" at bounding box center [135, 187] width 155 height 41
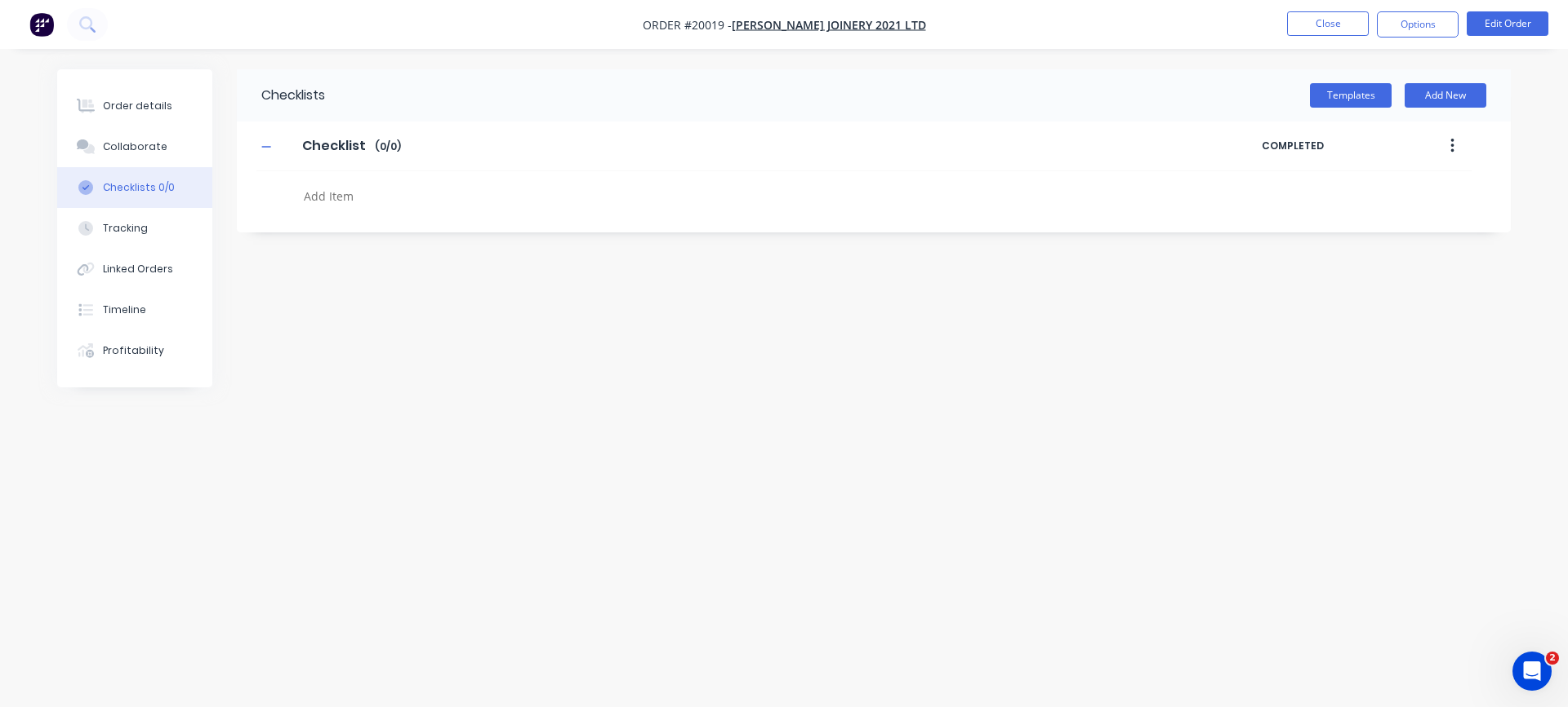
type textarea "x"
click at [151, 136] on button "Collaborate" at bounding box center [135, 146] width 155 height 41
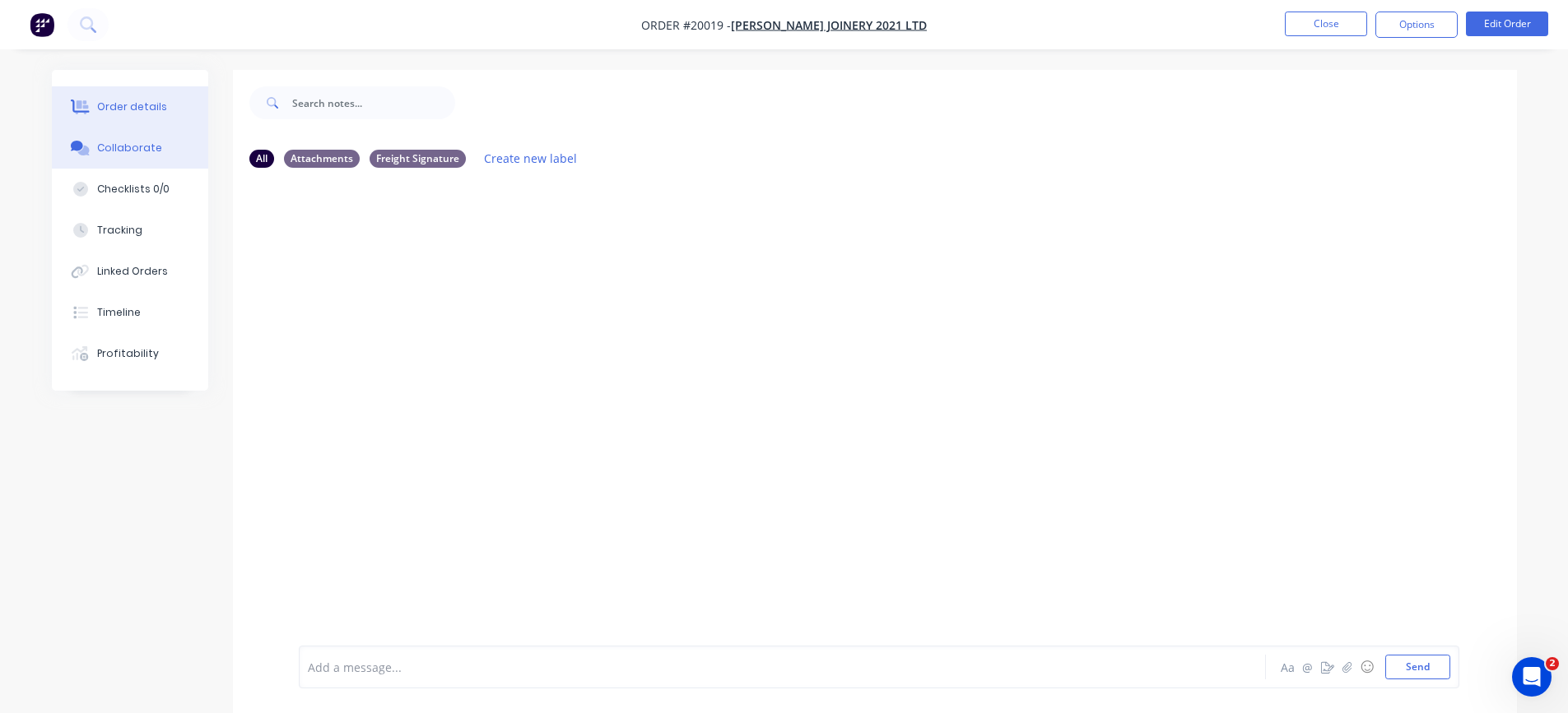
click at [107, 105] on div "Order details" at bounding box center [131, 108] width 69 height 15
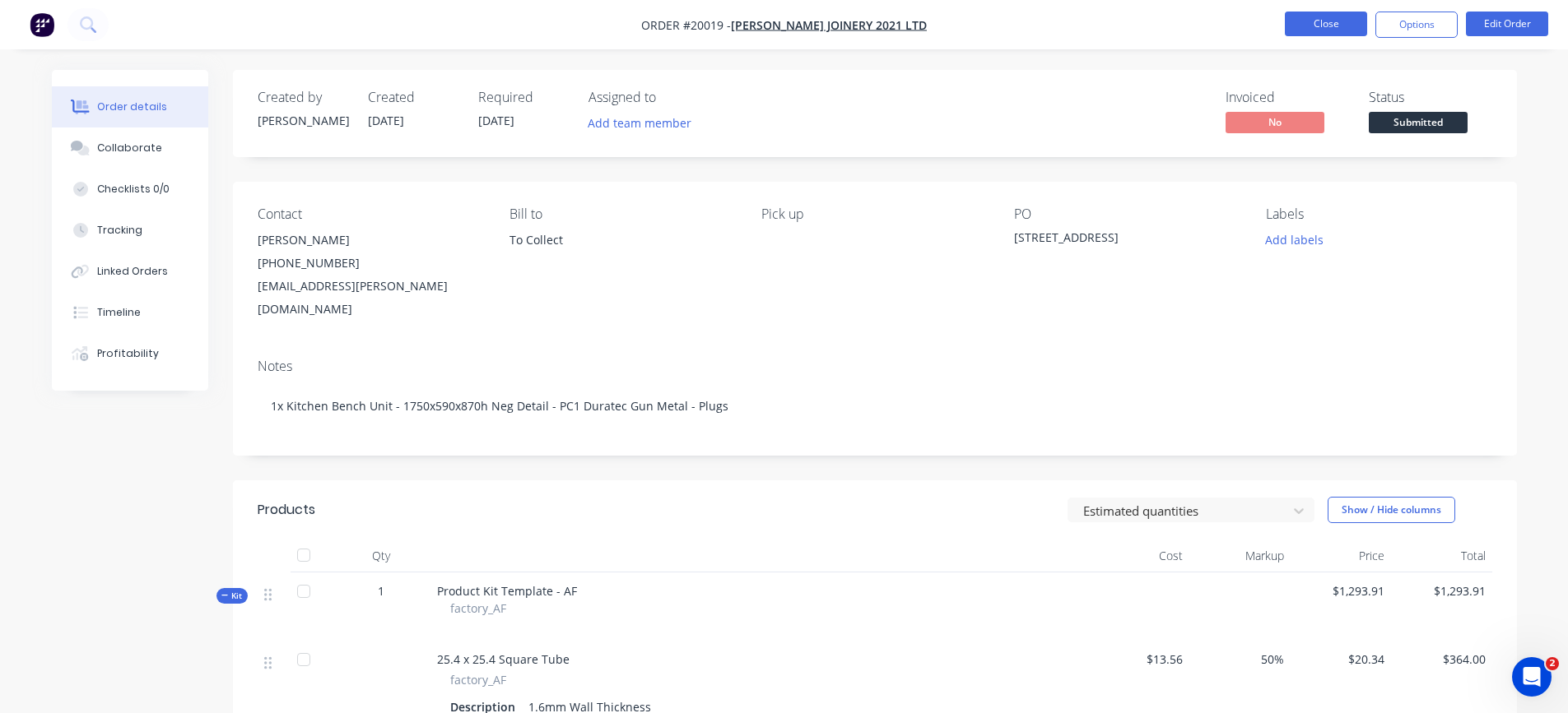
click at [1290, 23] on button "Close" at bounding box center [1325, 24] width 82 height 25
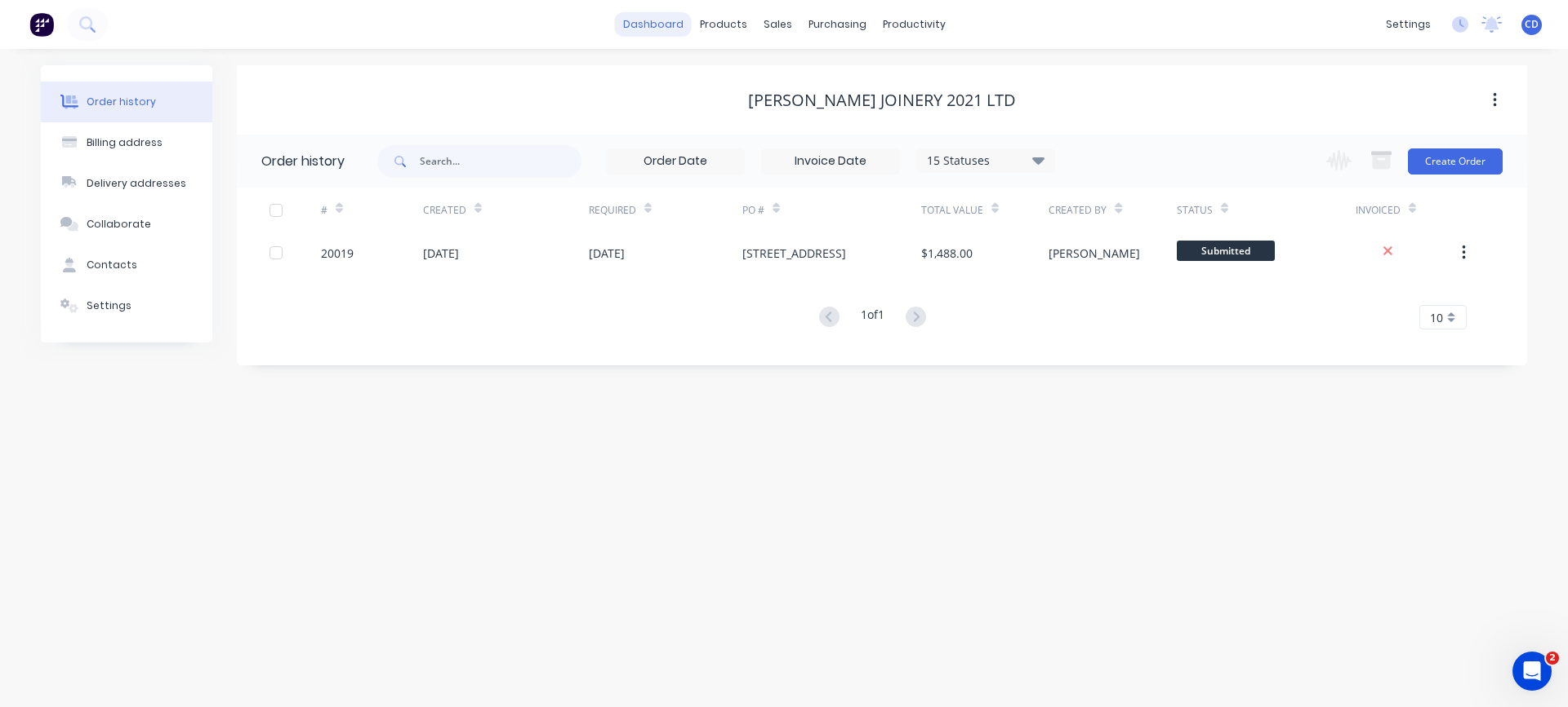
click at [655, 21] on link "dashboard" at bounding box center [653, 25] width 77 height 25
